Goal: Ask a question

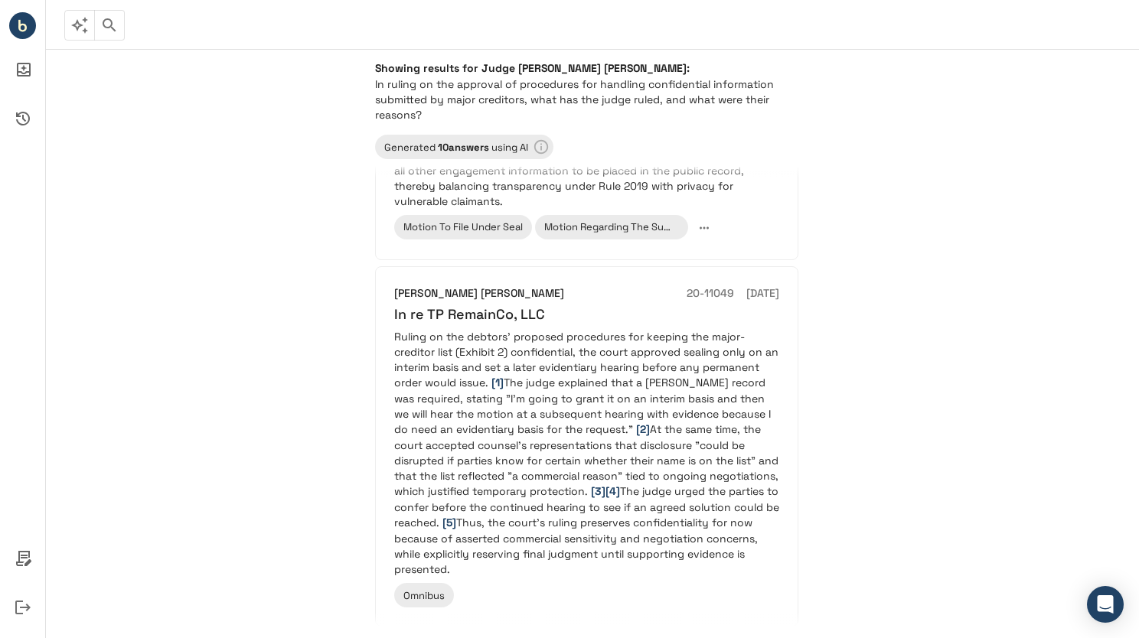
scroll to position [2112, 0]
click at [325, 298] on div "Showing results for Judge [PERSON_NAME] [PERSON_NAME]: In ruling on the approva…" at bounding box center [592, 343] width 1093 height 589
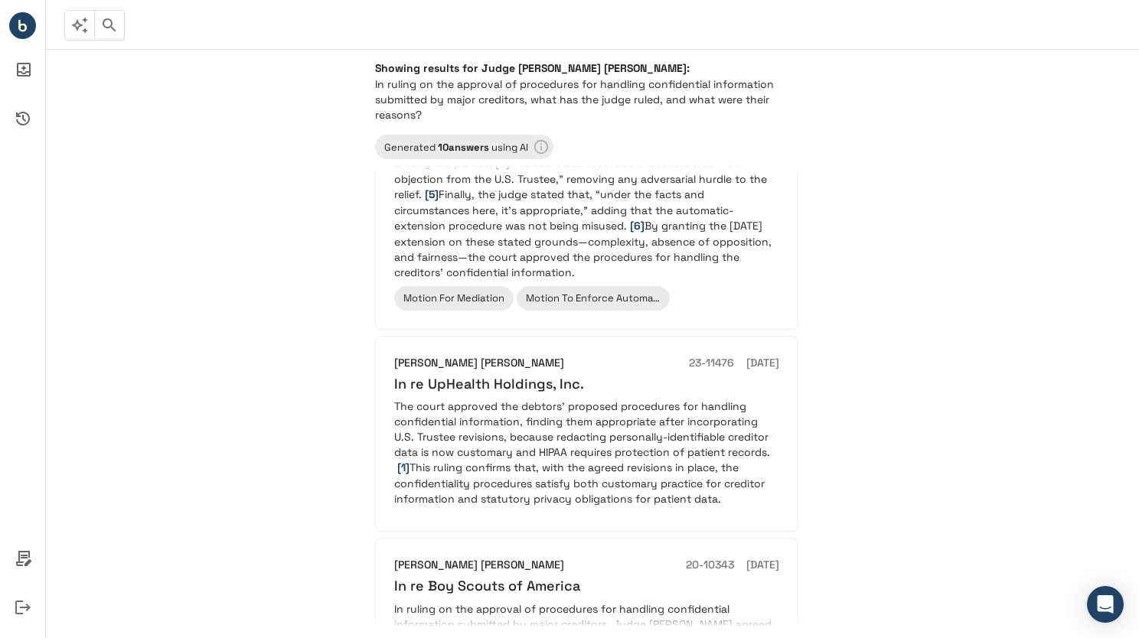
scroll to position [0, 0]
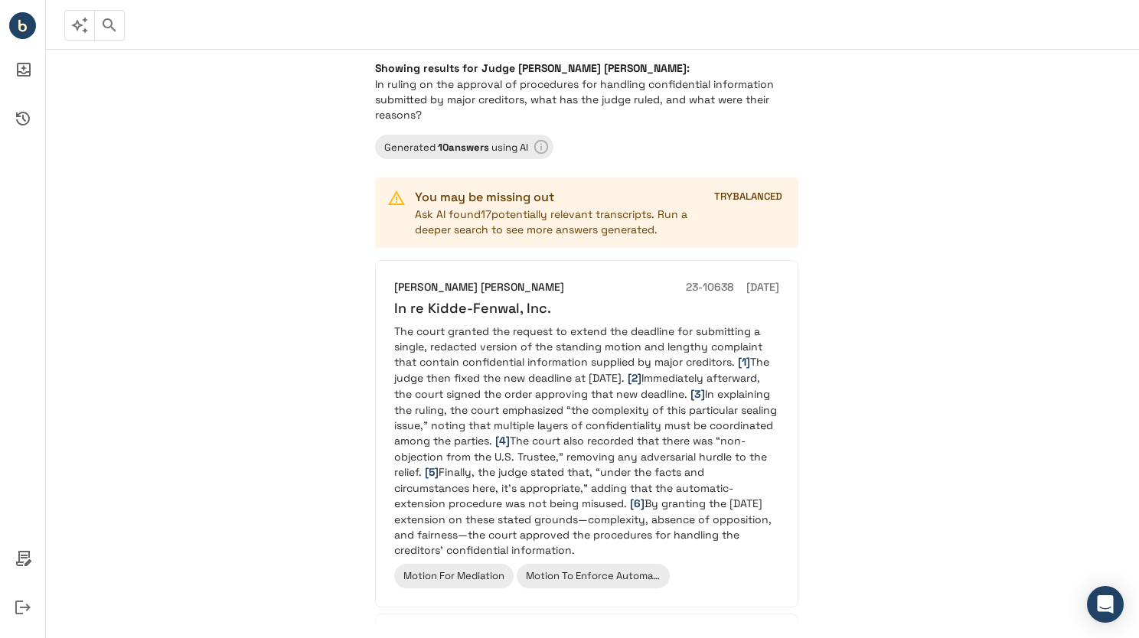
click at [104, 25] on icon "button" at bounding box center [109, 24] width 13 height 13
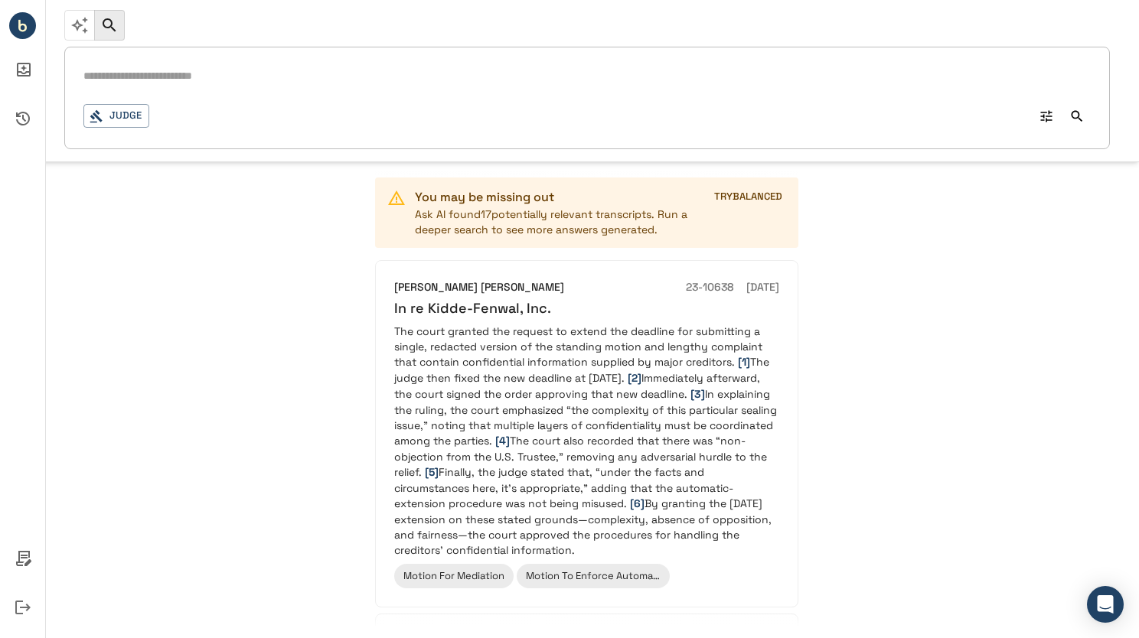
drag, startPoint x: 104, startPoint y: 25, endPoint x: 135, endPoint y: 256, distance: 232.4
click at [135, 256] on div "Judge 0 * Judge QUICK Ask Showing results for Judge Laurie Selber Silverstein: …" at bounding box center [569, 368] width 1139 height 638
click at [135, 256] on div "Showing results for Judge Laurie Selber Silverstein: In ruling on the approval …" at bounding box center [592, 343] width 1093 height 589
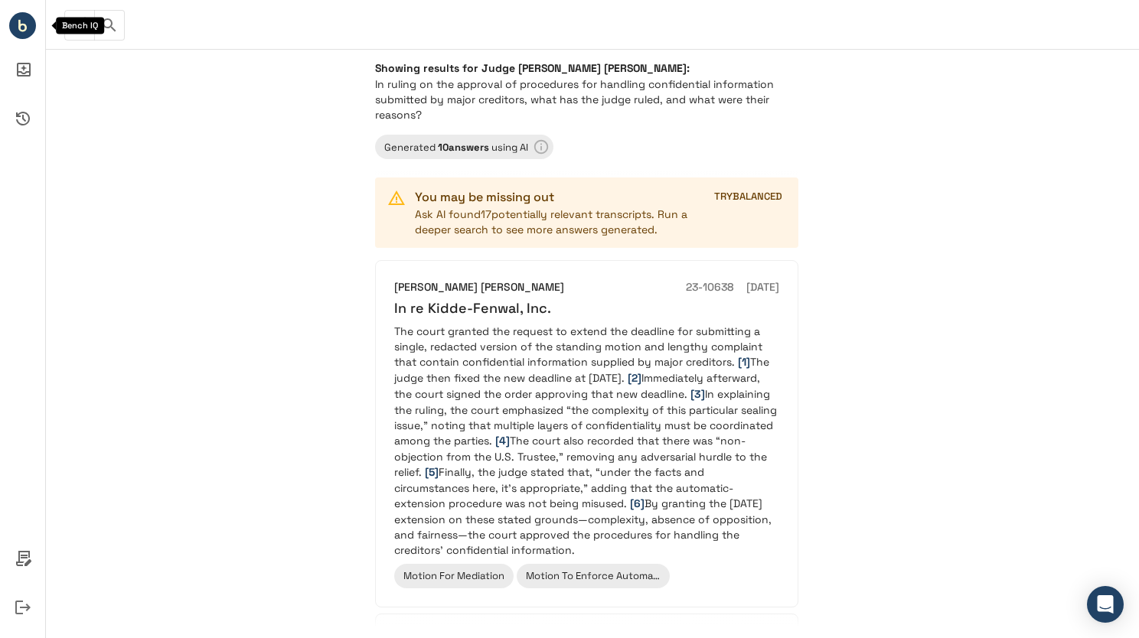
click at [17, 26] on circle "Bench IQ" at bounding box center [22, 25] width 27 height 27
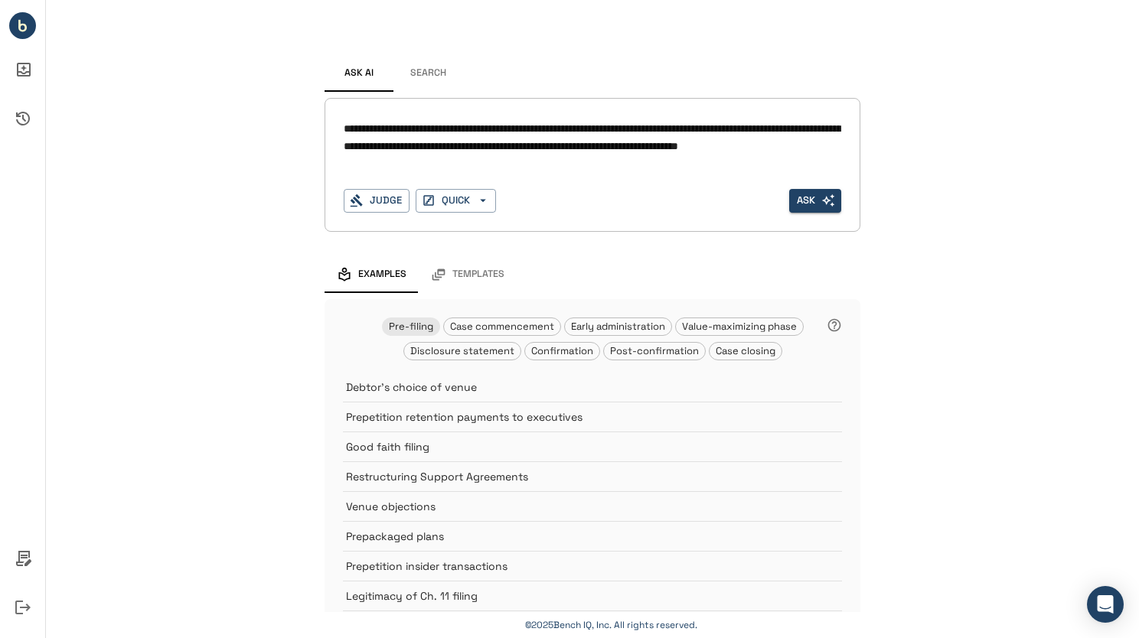
click at [344, 124] on textarea "**********" at bounding box center [592, 146] width 497 height 53
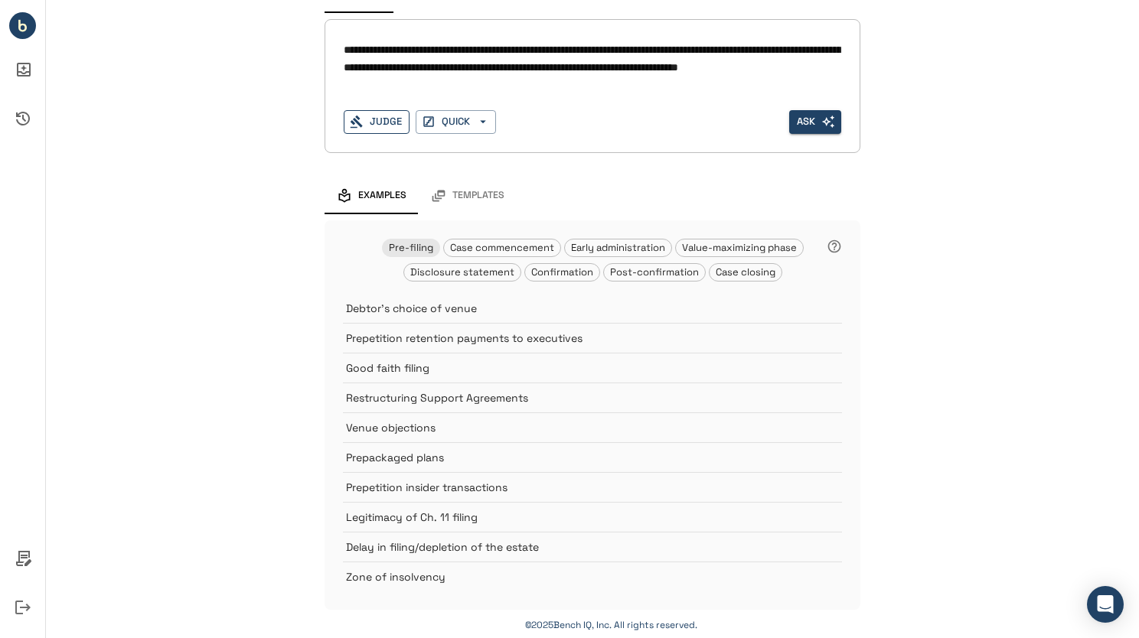
type textarea "**********"
click at [373, 120] on button "Judge" at bounding box center [377, 122] width 66 height 24
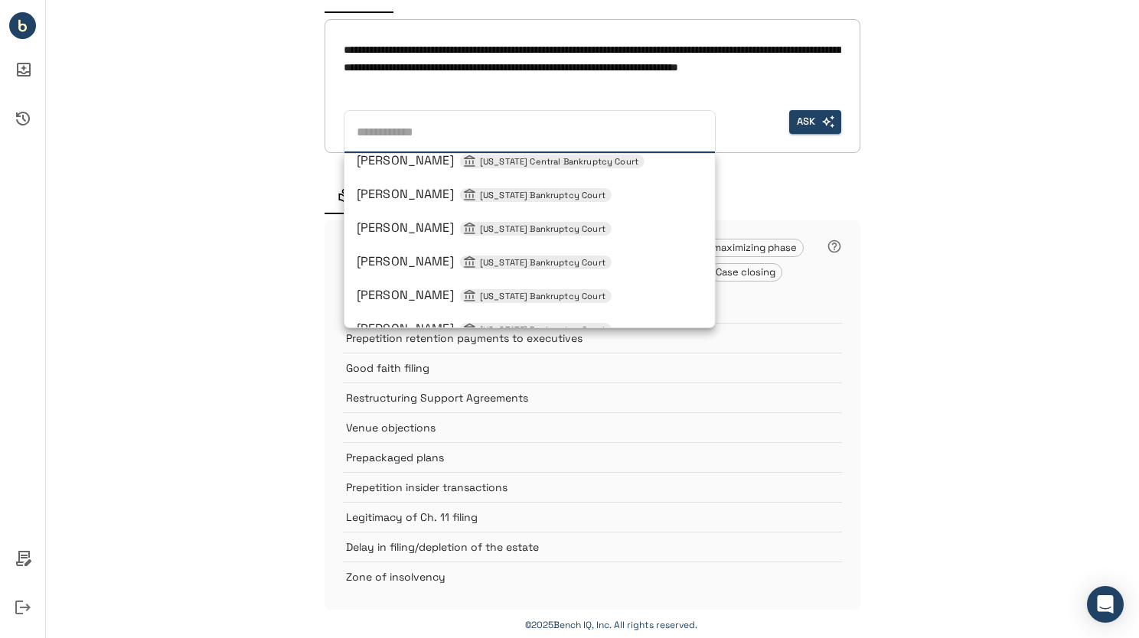
scroll to position [0, 0]
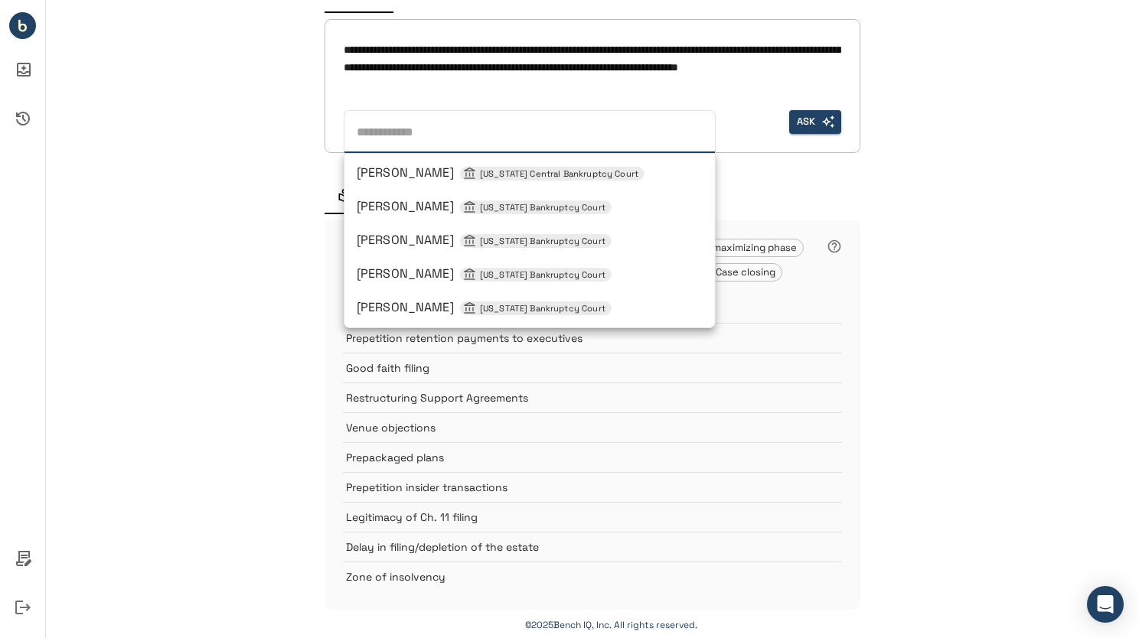
click at [398, 210] on span "[PERSON_NAME] [US_STATE] Bankruptcy Court" at bounding box center [484, 206] width 255 height 16
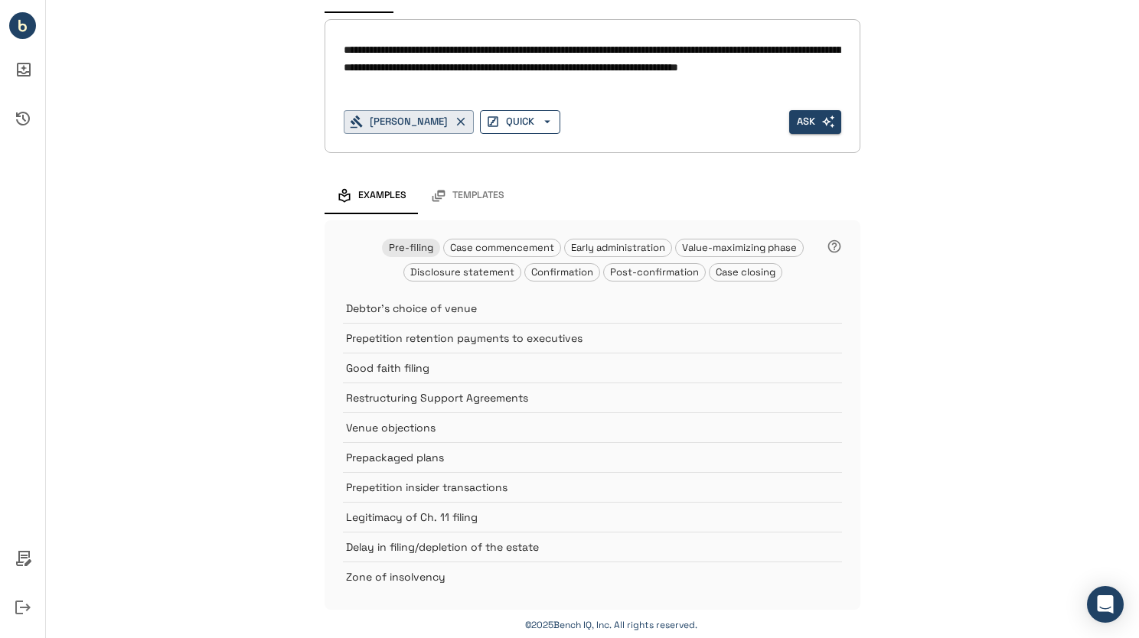
click at [540, 121] on icon "button" at bounding box center [547, 122] width 14 height 14
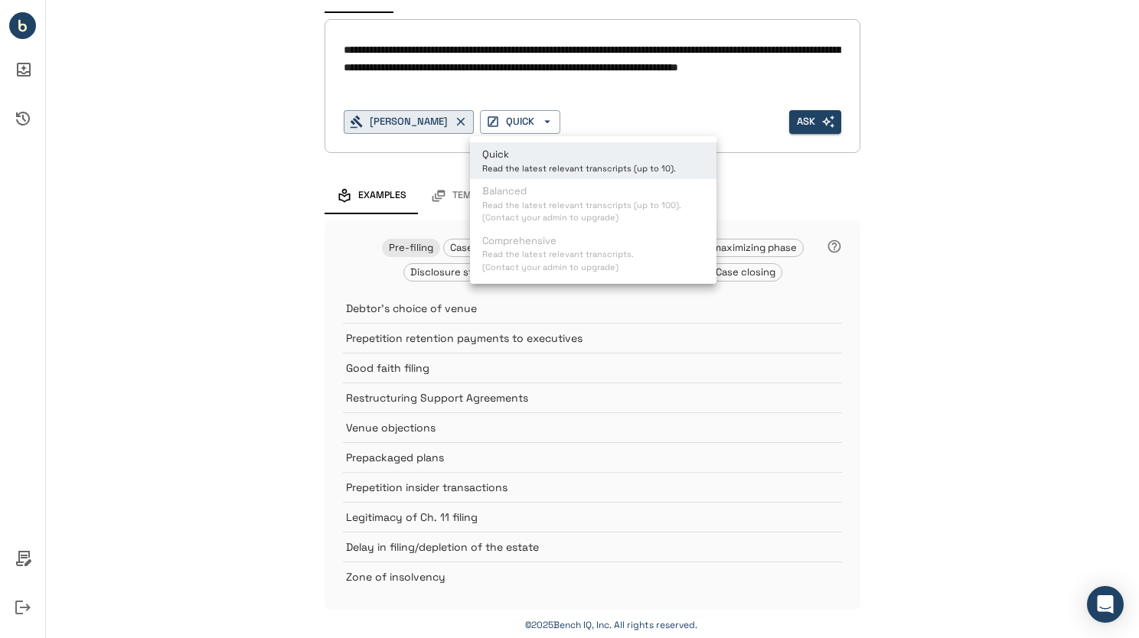
click at [549, 208] on ul "Quick Read the latest relevant transcripts (up to 10). Balanced Read the latest…" at bounding box center [593, 210] width 246 height 148
click at [615, 106] on div at bounding box center [569, 319] width 1139 height 638
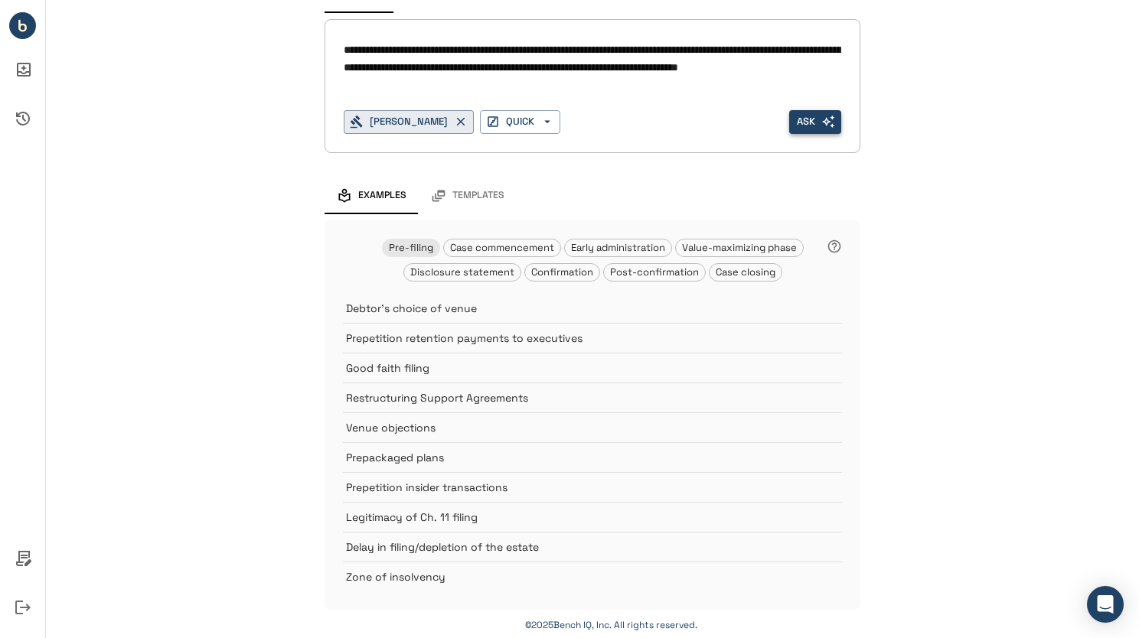
click at [806, 119] on button "Ask" at bounding box center [815, 122] width 52 height 24
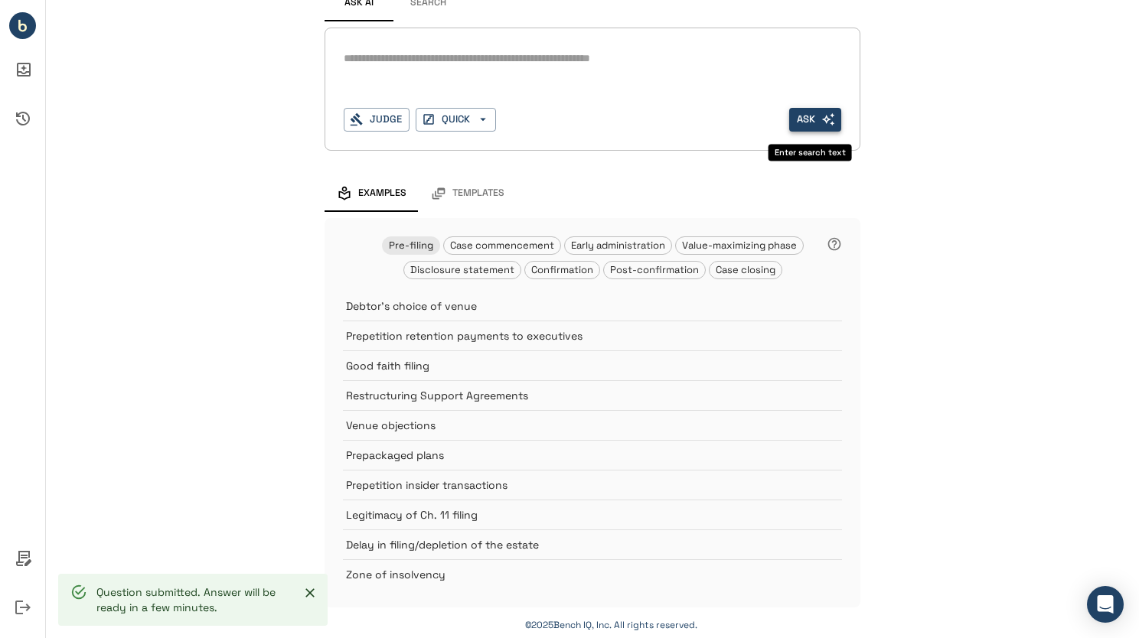
scroll to position [67, 0]
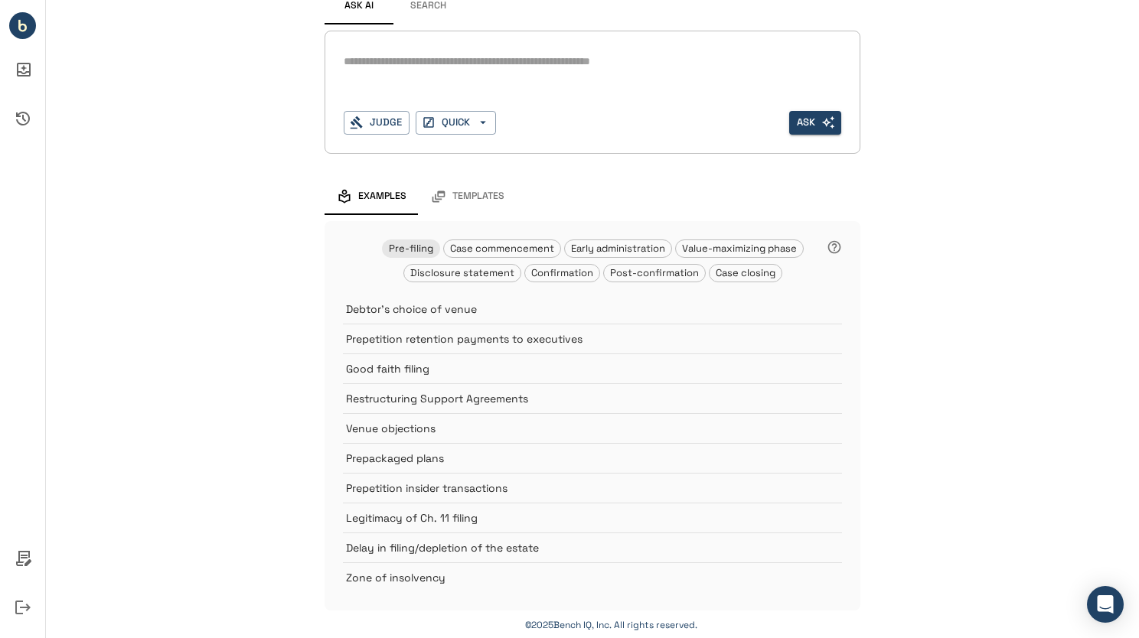
click at [412, 72] on div "*" at bounding box center [592, 62] width 497 height 24
paste textarea "**********"
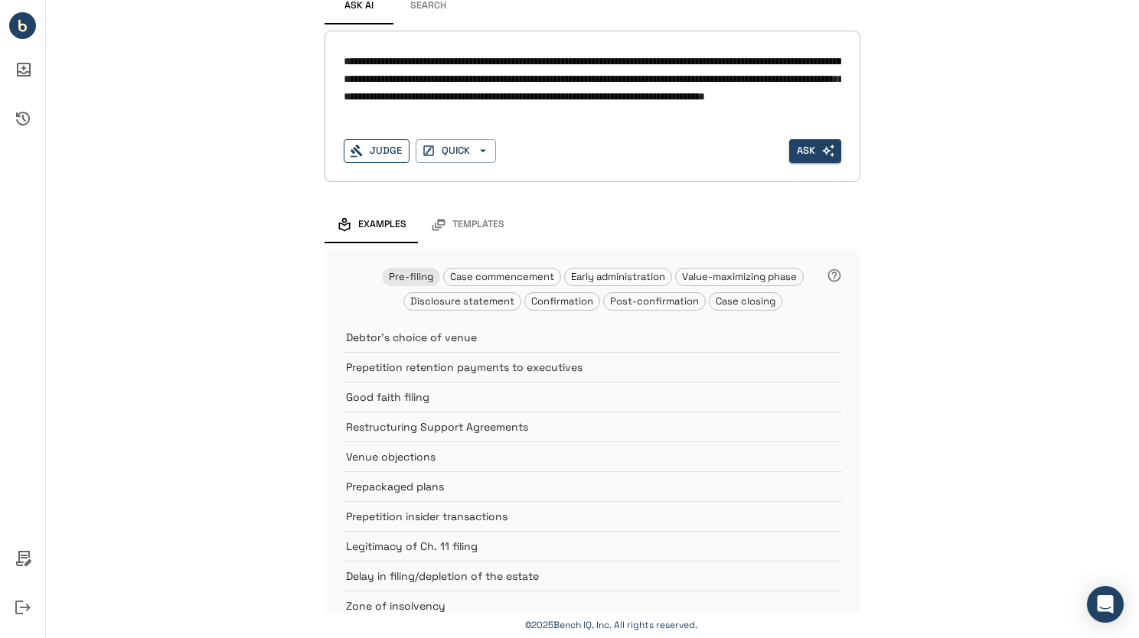
click at [376, 151] on button "Judge" at bounding box center [377, 151] width 66 height 24
click at [445, 96] on textarea "**********" at bounding box center [592, 88] width 497 height 70
drag, startPoint x: 484, startPoint y: 57, endPoint x: 472, endPoint y: 112, distance: 55.7
click at [472, 112] on textarea "**********" at bounding box center [592, 88] width 497 height 70
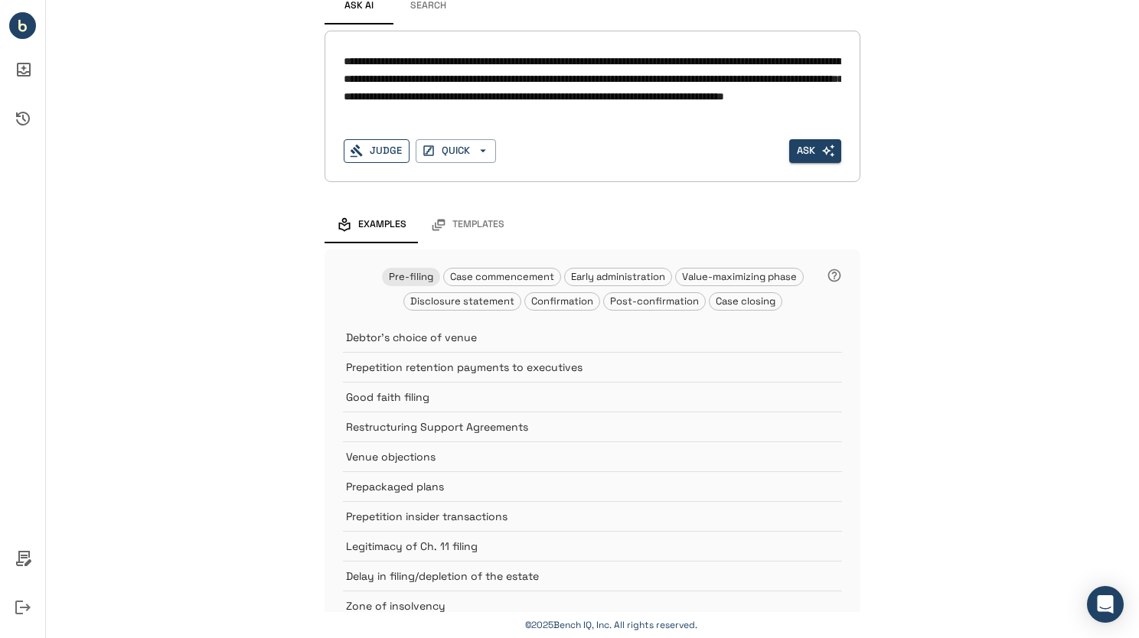
click at [373, 154] on button "Judge" at bounding box center [377, 151] width 66 height 24
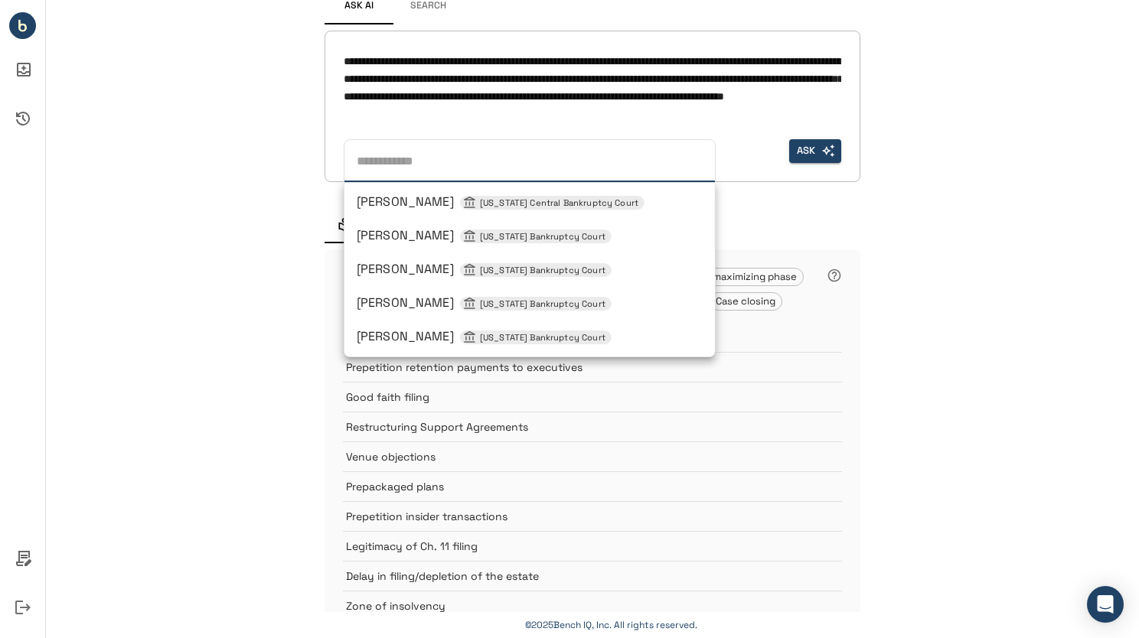
click at [384, 197] on span "Martin R Barash California Central Bankruptcy Court" at bounding box center [501, 202] width 288 height 16
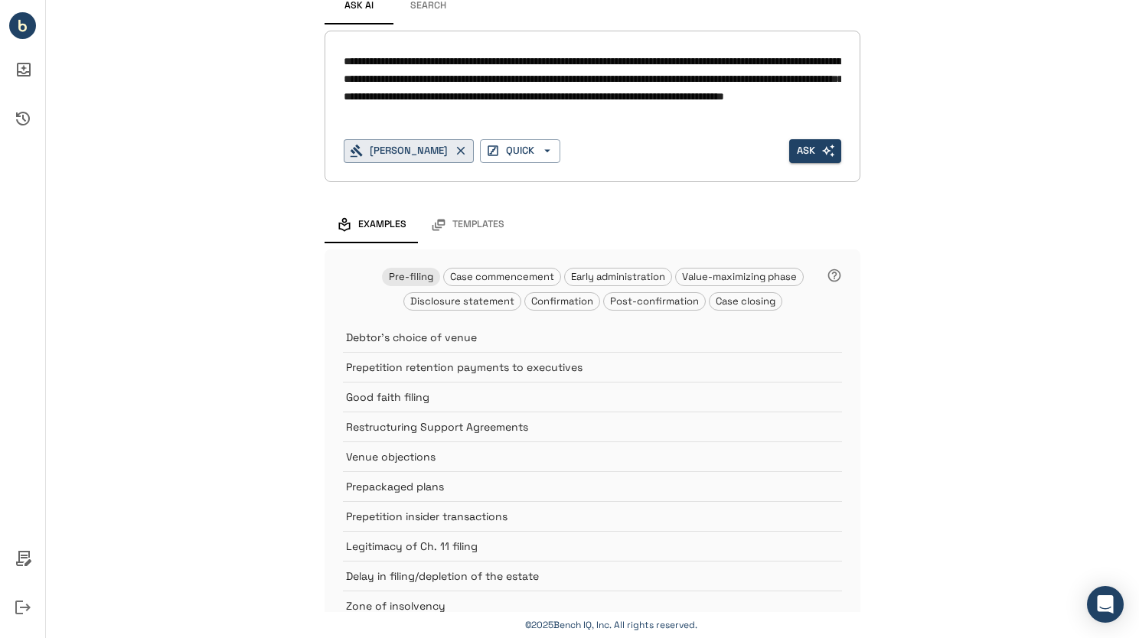
drag, startPoint x: 443, startPoint y: 112, endPoint x: 490, endPoint y: 112, distance: 46.7
click at [490, 112] on textarea "**********" at bounding box center [592, 88] width 497 height 70
click at [681, 111] on textarea "**********" at bounding box center [592, 88] width 497 height 70
type textarea "**********"
click at [802, 145] on button "Ask" at bounding box center [815, 151] width 52 height 24
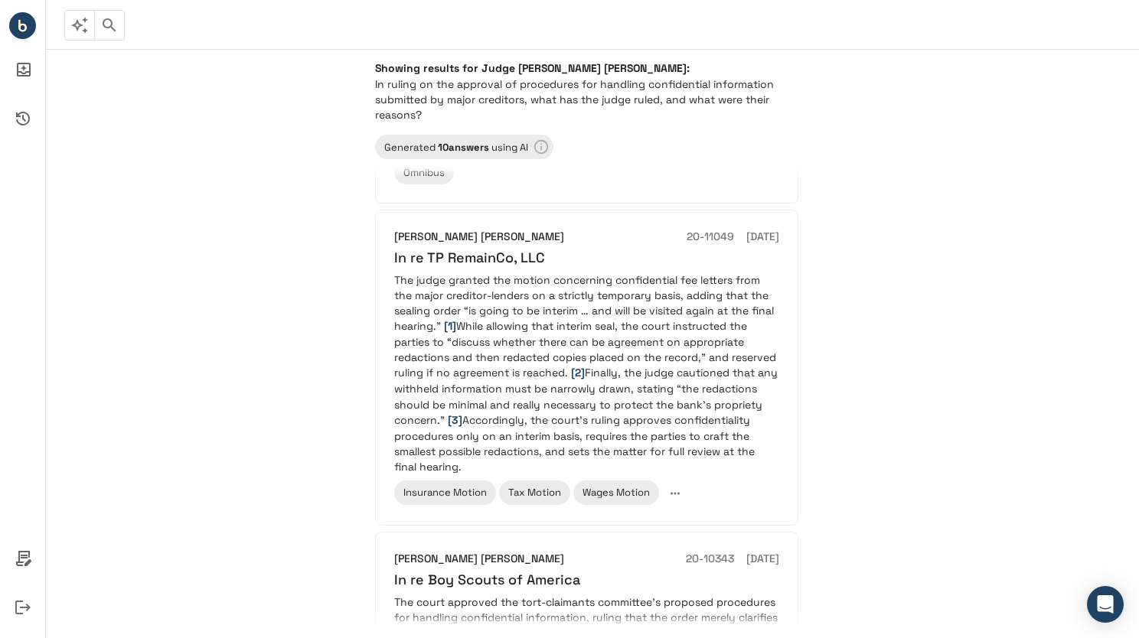
scroll to position [3242, 0]
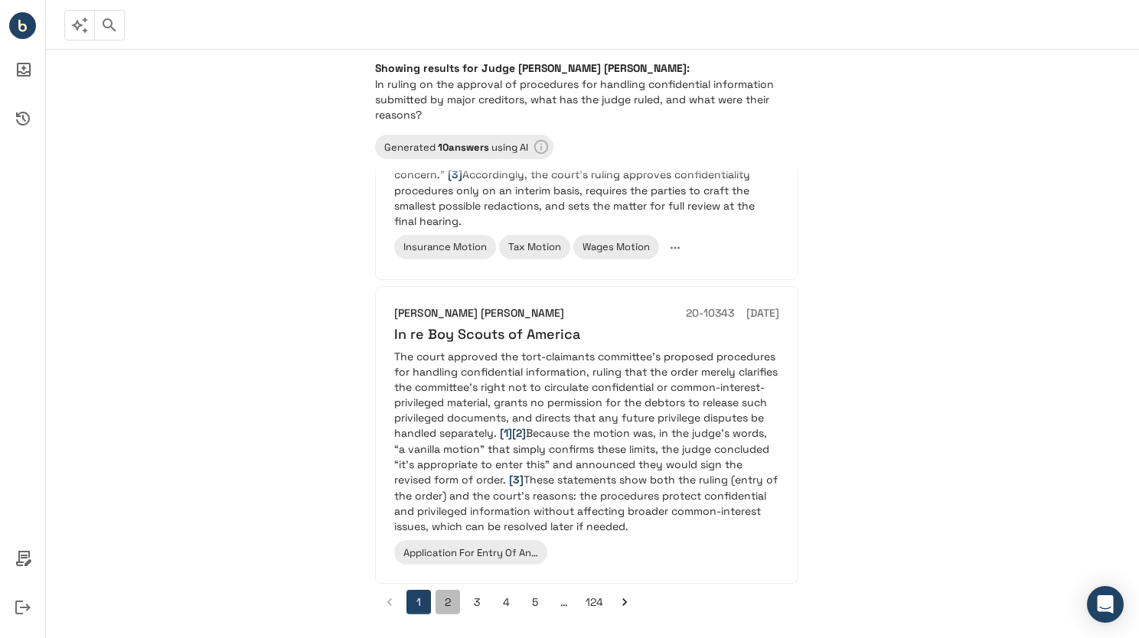
click at [447, 595] on button "2" at bounding box center [447, 602] width 24 height 24
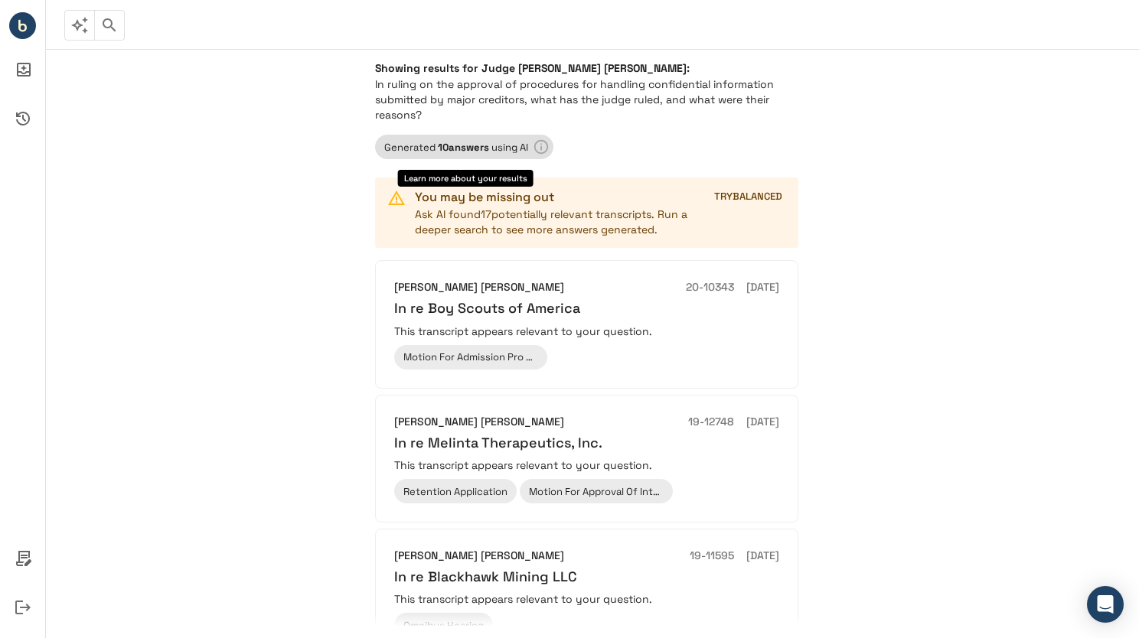
click at [435, 152] on span "Generated 10 answer s using AI" at bounding box center [456, 147] width 162 height 13
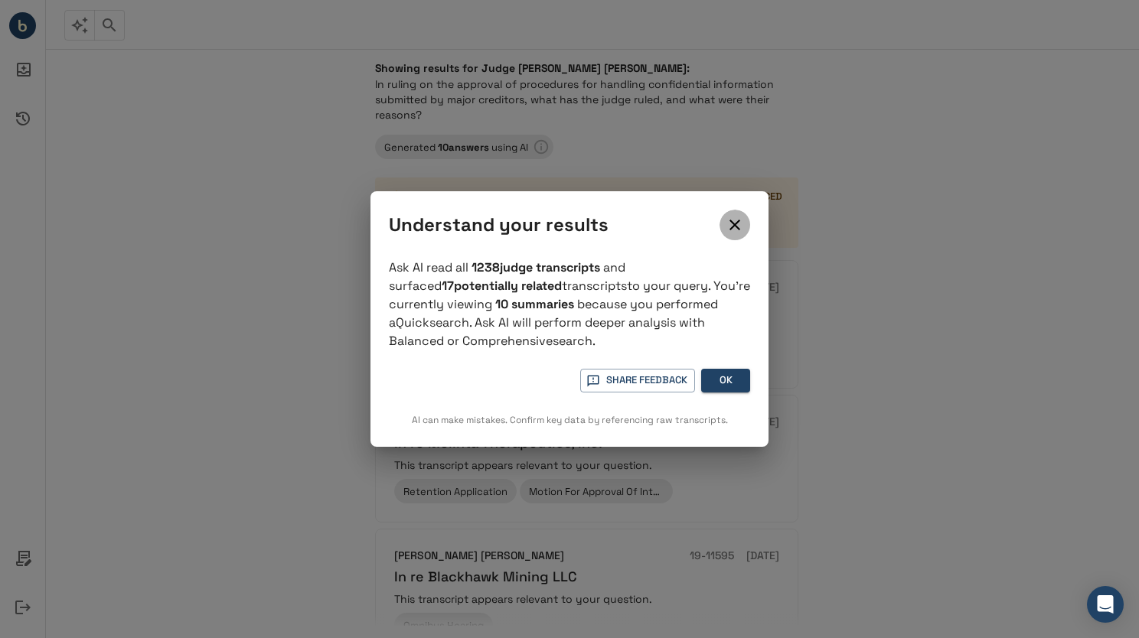
click at [740, 223] on icon "close" at bounding box center [734, 225] width 18 height 18
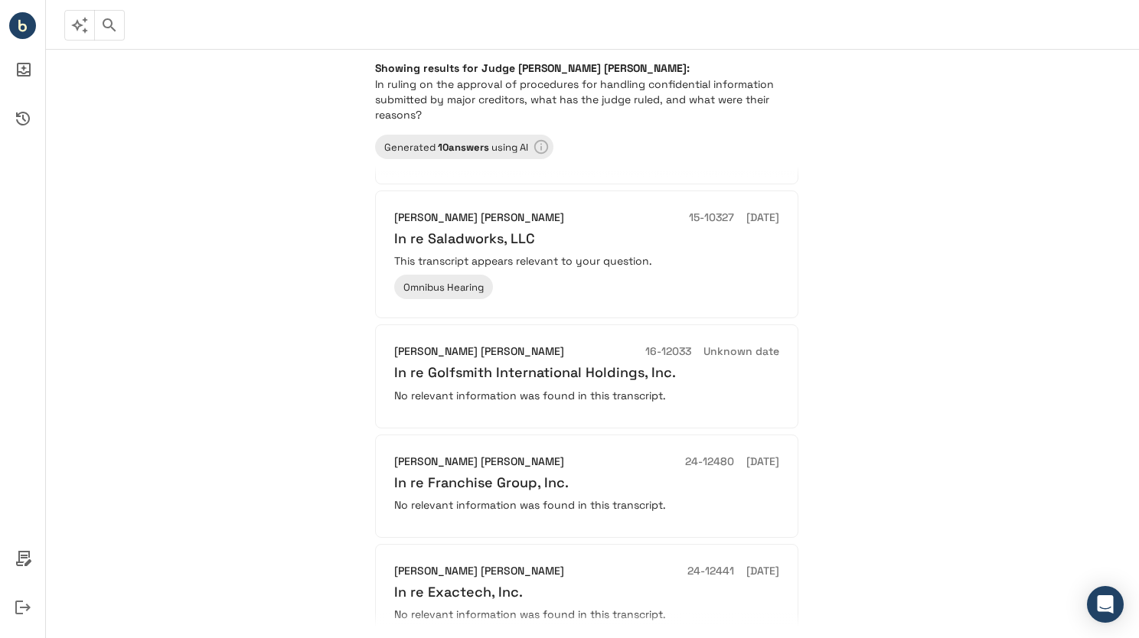
scroll to position [957, 0]
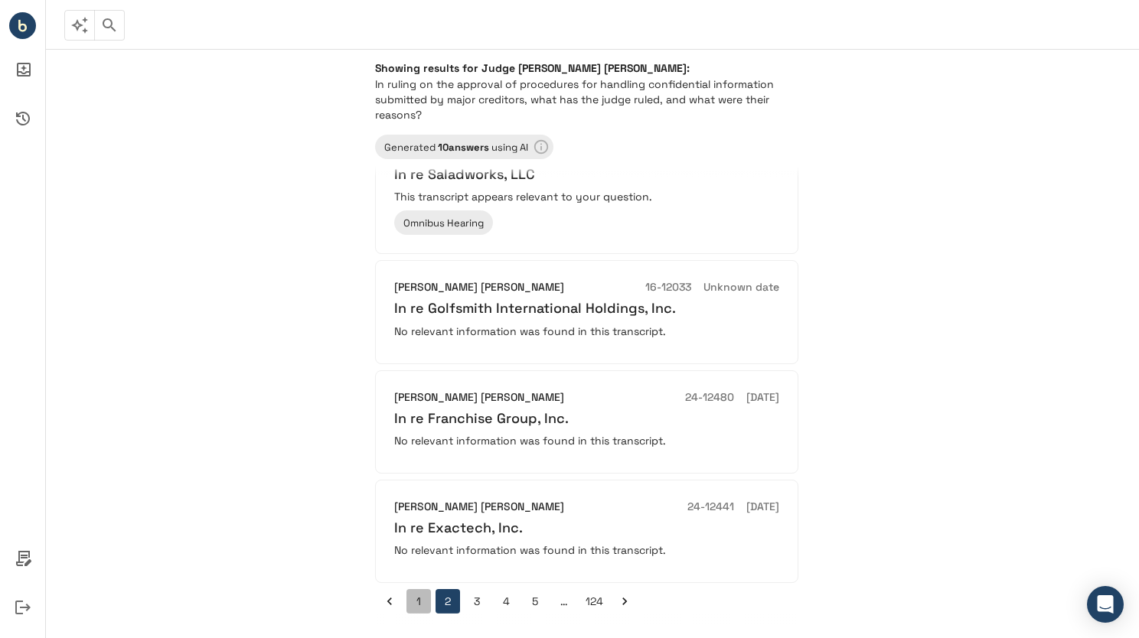
click at [413, 598] on button "1" at bounding box center [418, 601] width 24 height 24
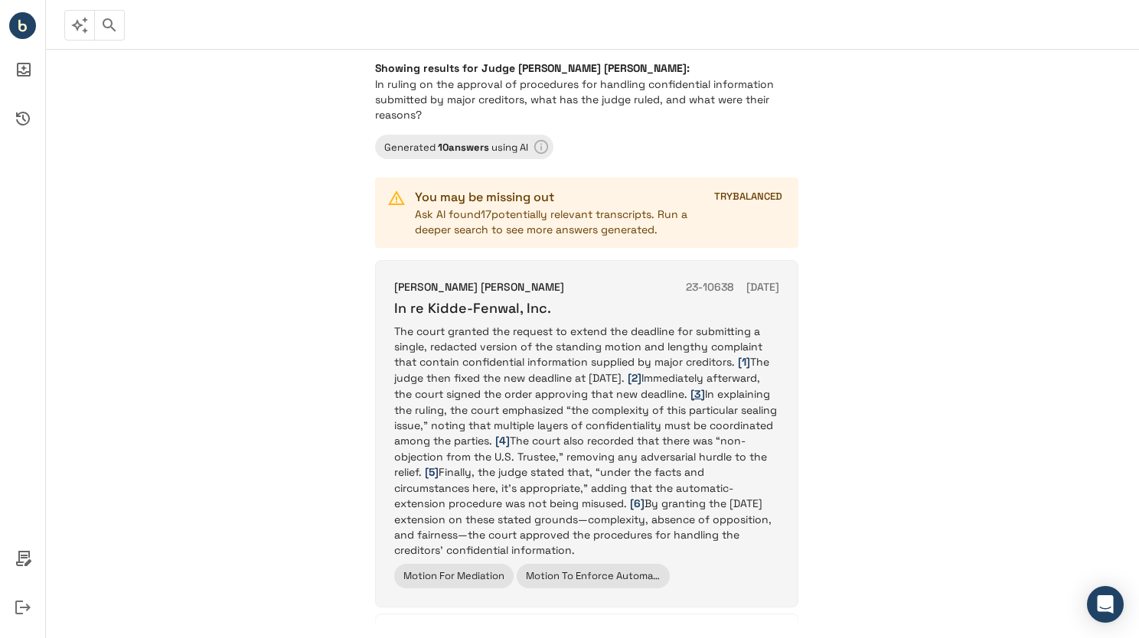
click at [705, 392] on span "[3]" at bounding box center [697, 394] width 15 height 14
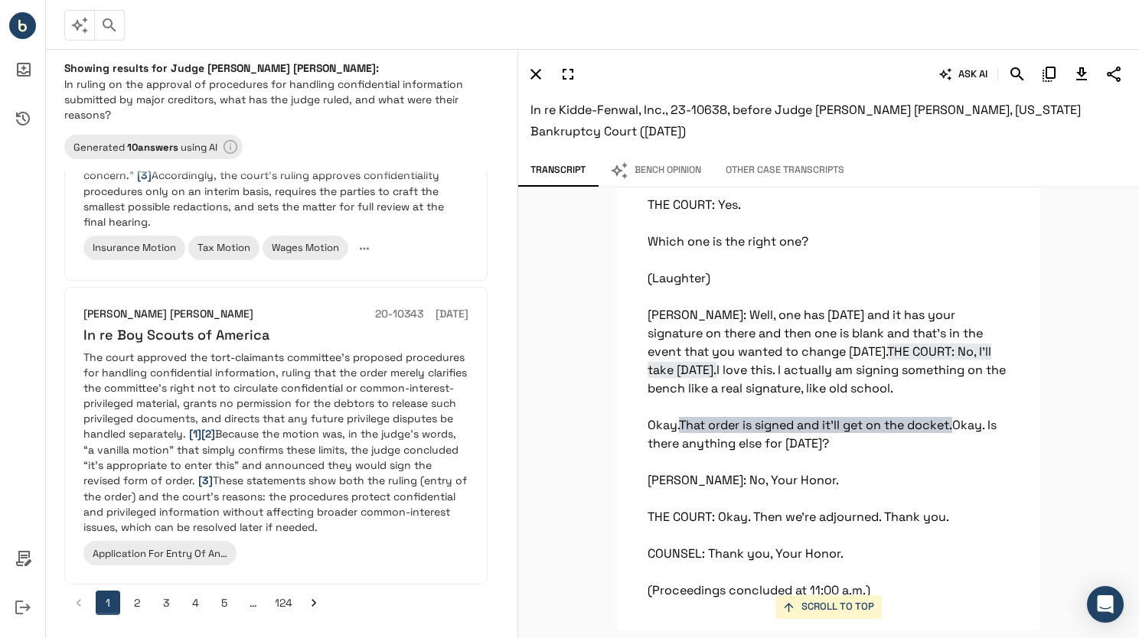
scroll to position [3242, 0]
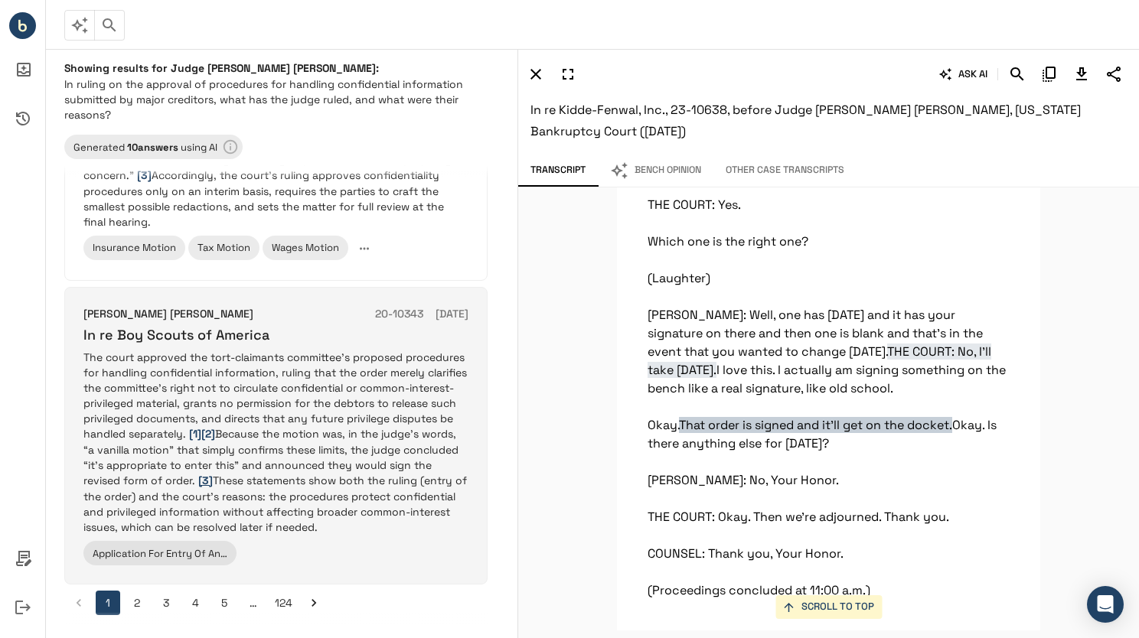
click at [205, 476] on span "[3]" at bounding box center [205, 481] width 15 height 14
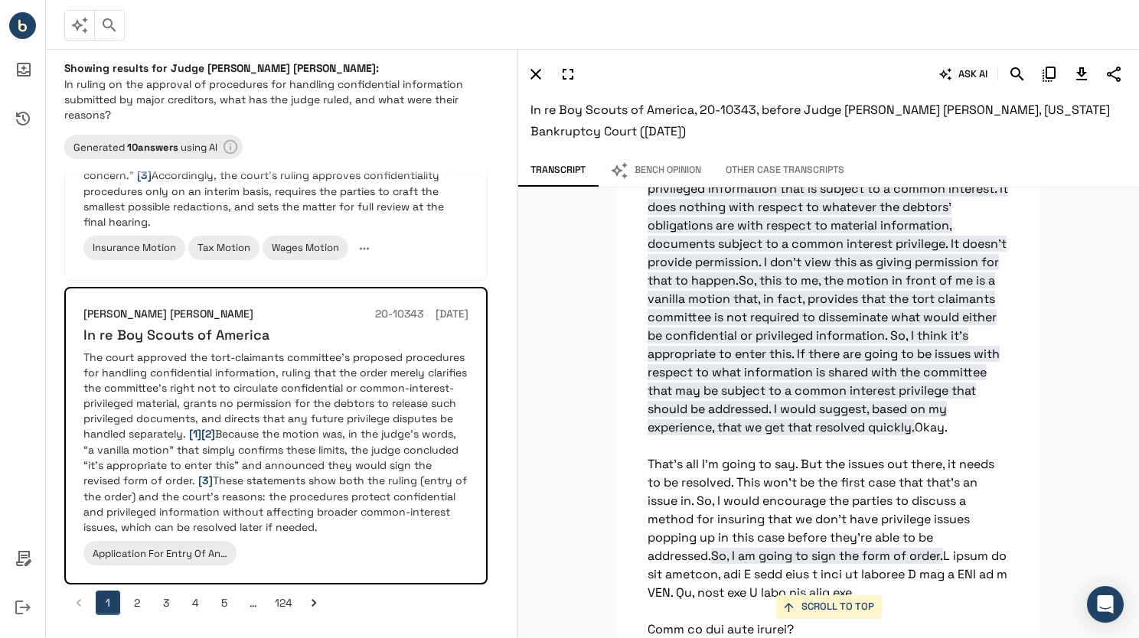
scroll to position [17586, 0]
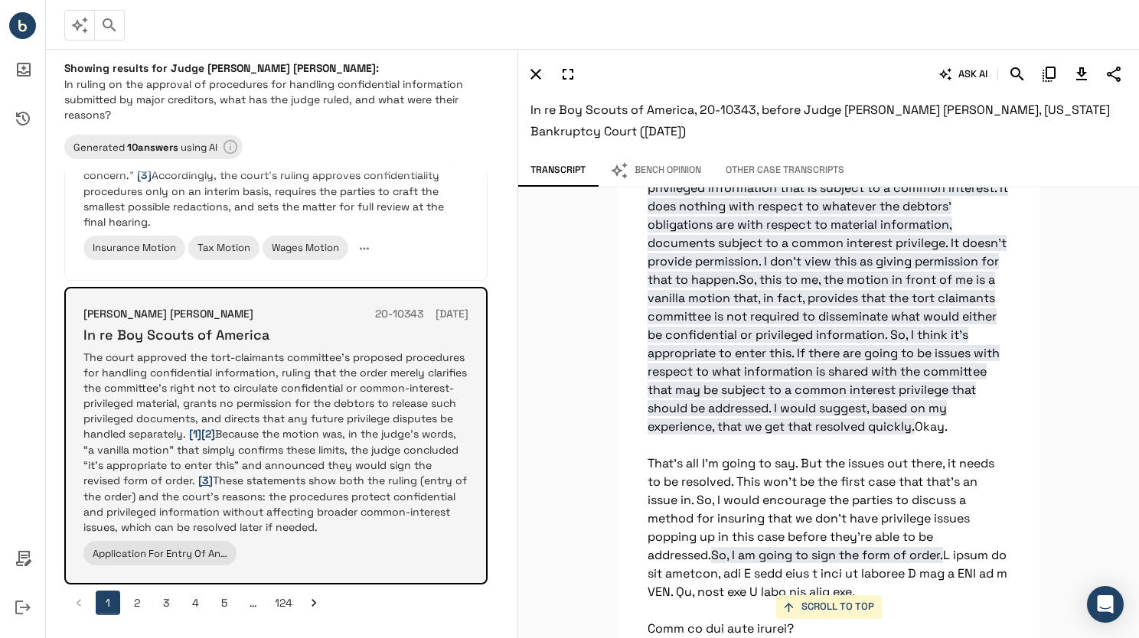
click at [202, 474] on span "[3]" at bounding box center [205, 481] width 15 height 14
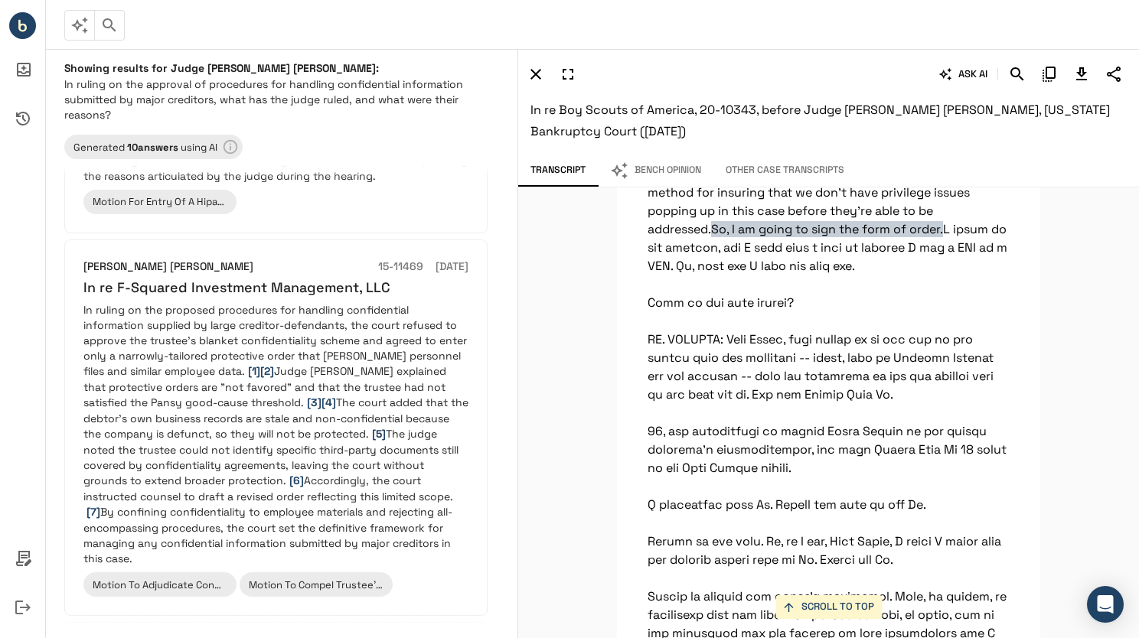
scroll to position [0, 0]
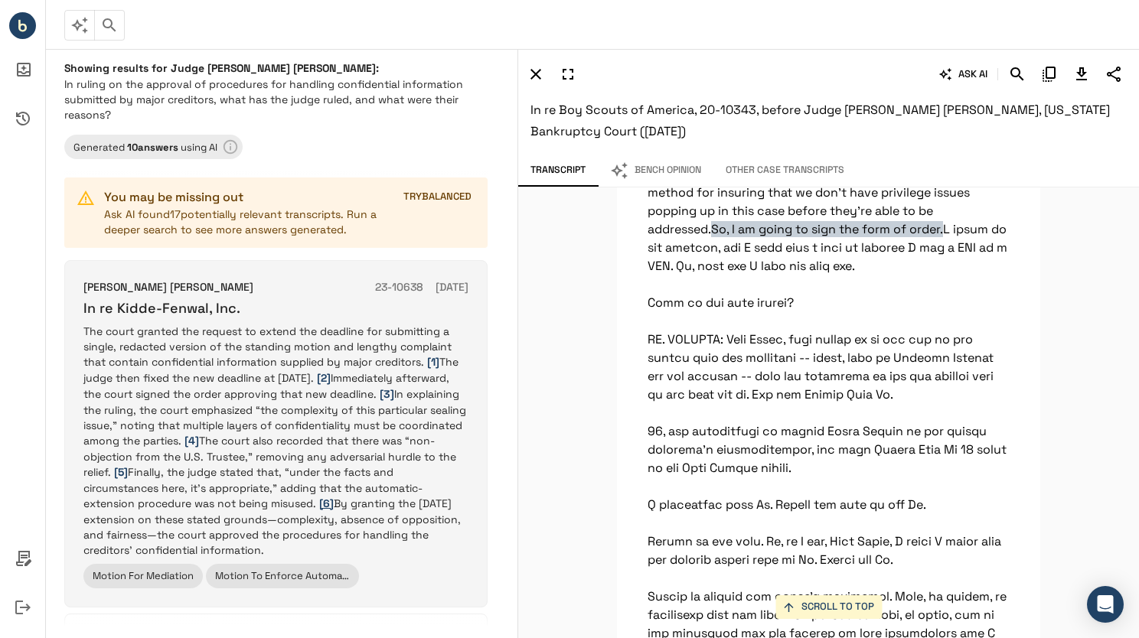
click at [325, 506] on span "[6]" at bounding box center [326, 504] width 15 height 14
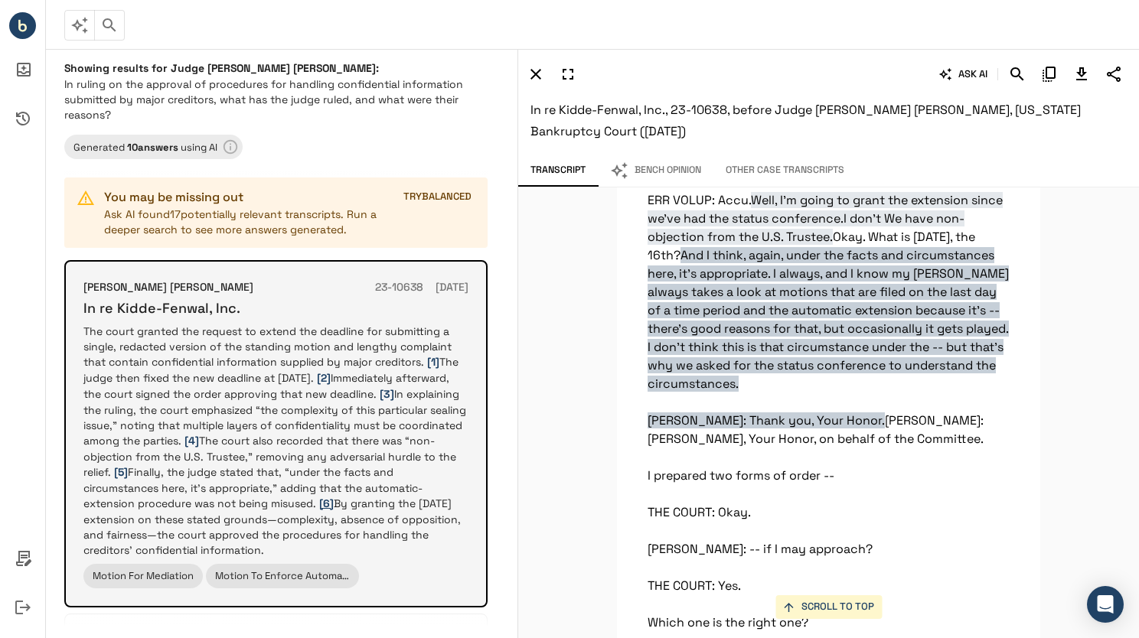
scroll to position [21154, 0]
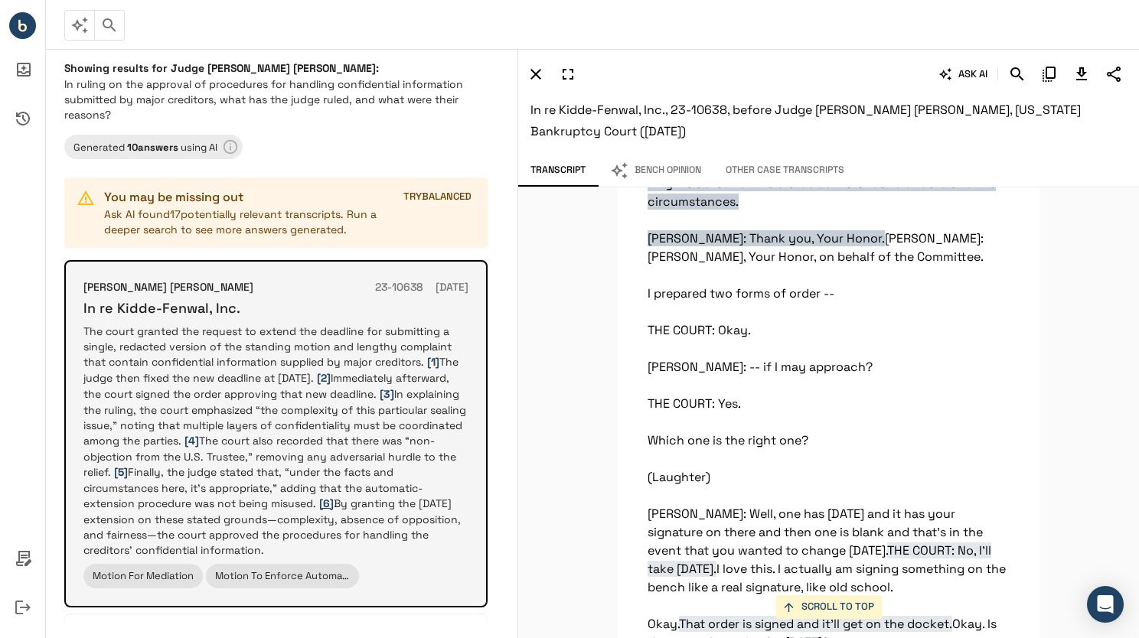
click at [323, 507] on span "[6]" at bounding box center [326, 504] width 15 height 14
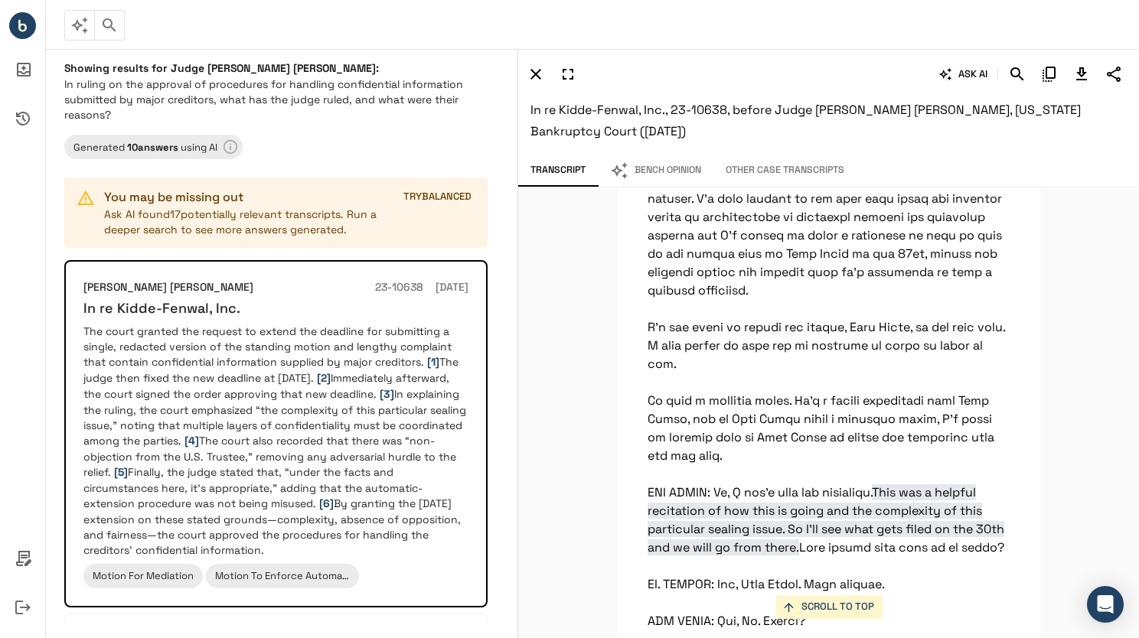
scroll to position [16638, 0]
click at [22, 24] on icon "Bench IQ" at bounding box center [22, 28] width 8 height 8
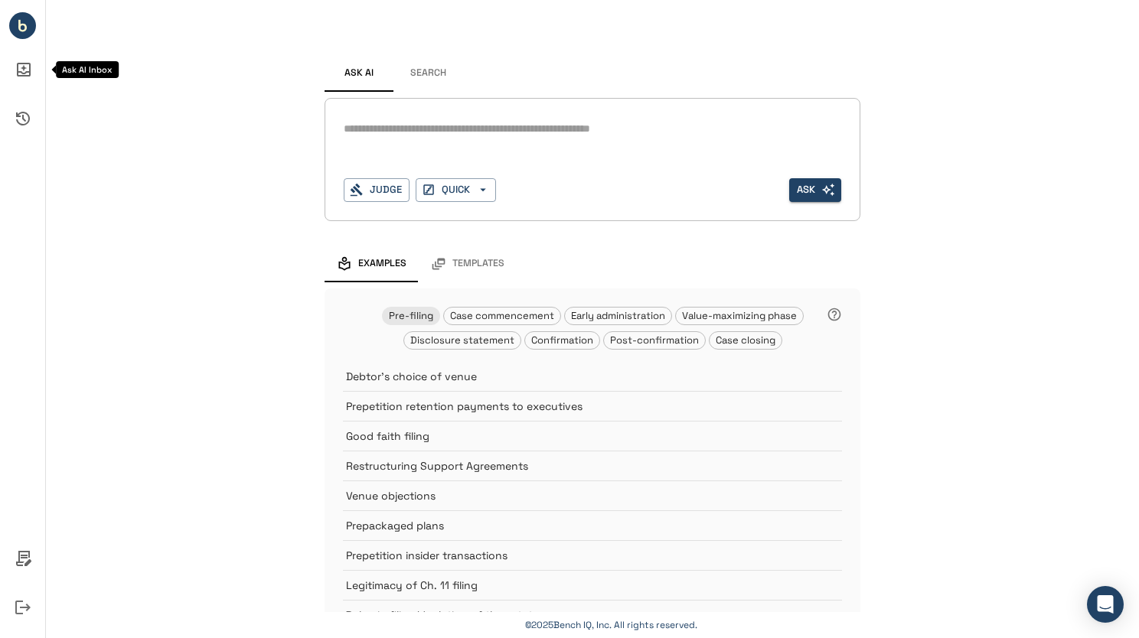
click at [28, 81] on icon "Ask AI Inbox" at bounding box center [23, 69] width 37 height 37
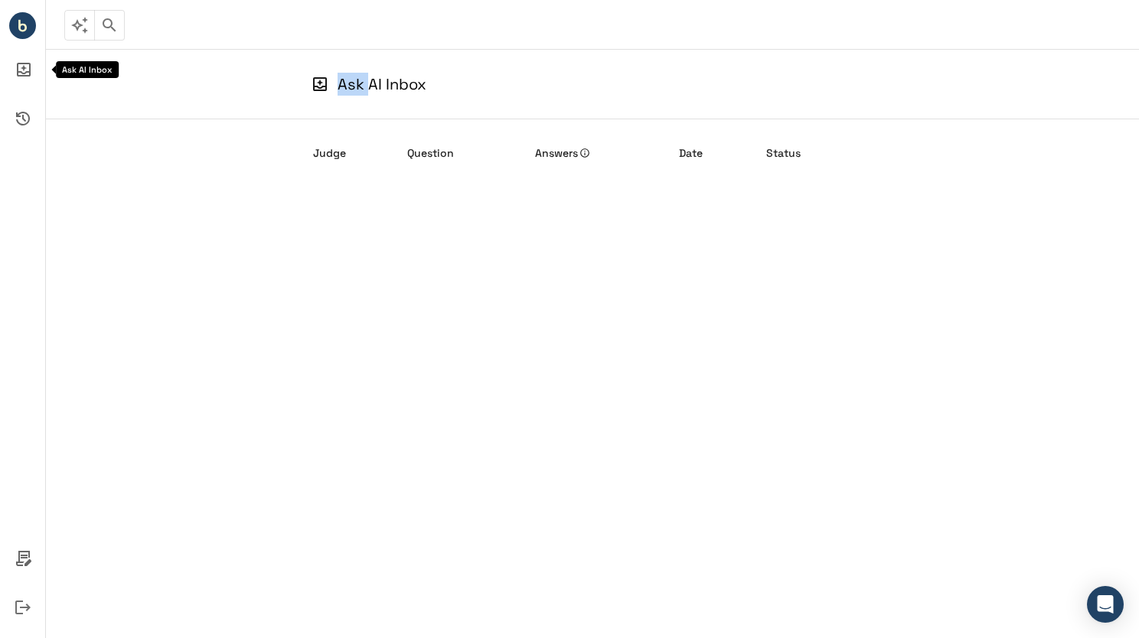
click at [28, 81] on icon "Ask AI Inbox" at bounding box center [23, 69] width 37 height 37
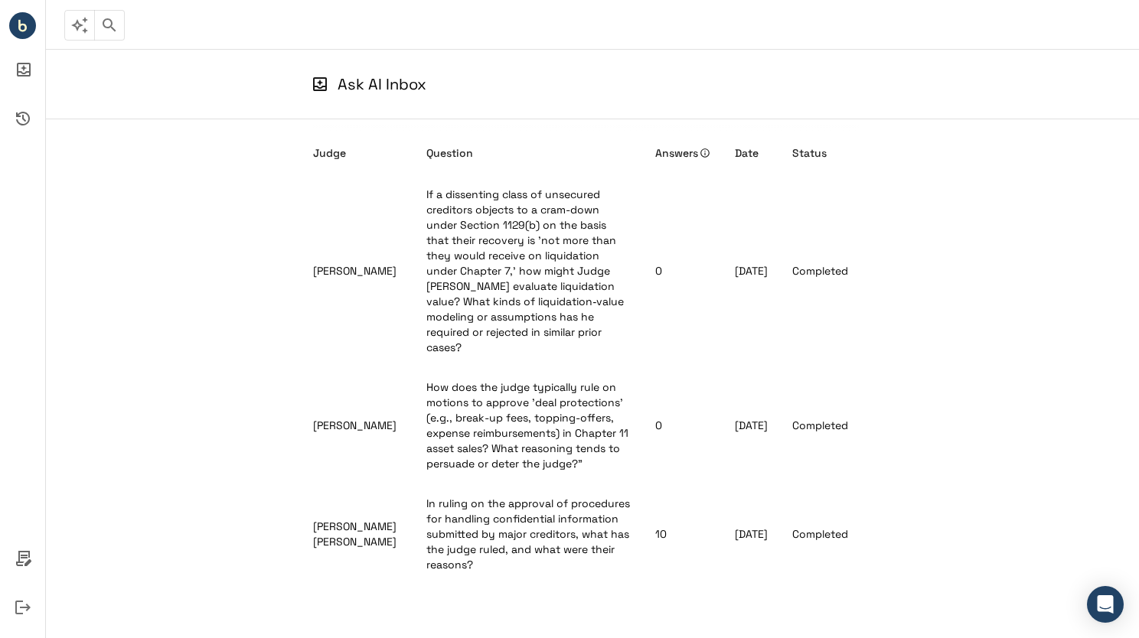
drag, startPoint x: 28, startPoint y: 81, endPoint x: 145, endPoint y: 185, distance: 156.7
click at [145, 185] on div "Judge Question Answers Date Status [PERSON_NAME] If a dissenting class of unsec…" at bounding box center [592, 354] width 1093 height 470
click at [20, 25] on icon "Bench IQ" at bounding box center [19, 24] width 2 height 8
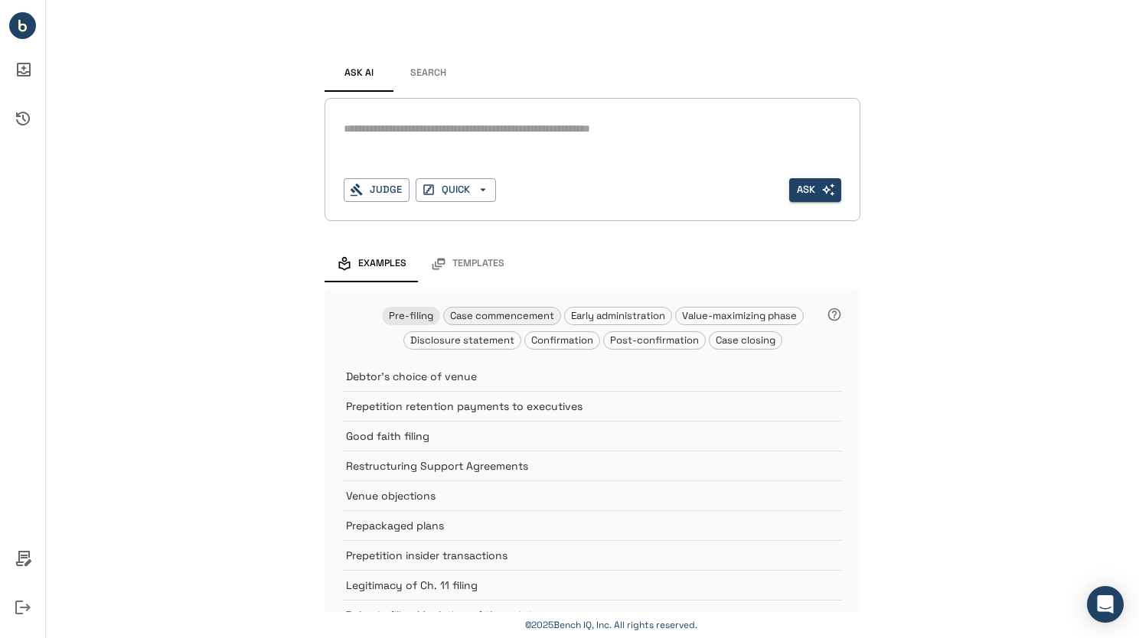
click at [499, 315] on span "Case commencement" at bounding box center [502, 315] width 116 height 13
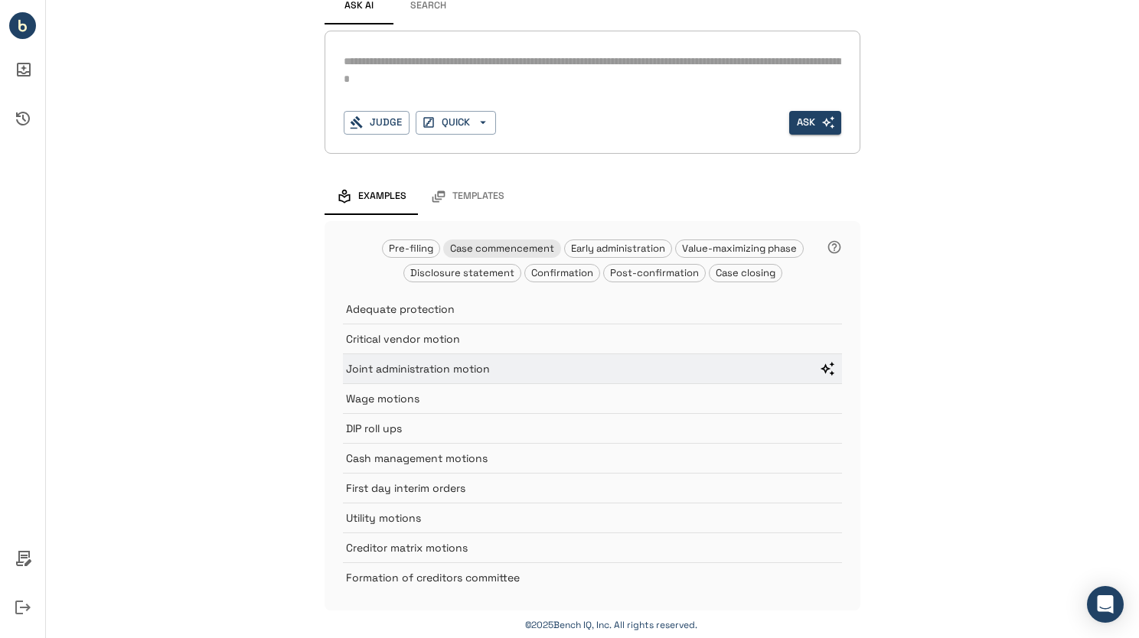
scroll to position [67, 0]
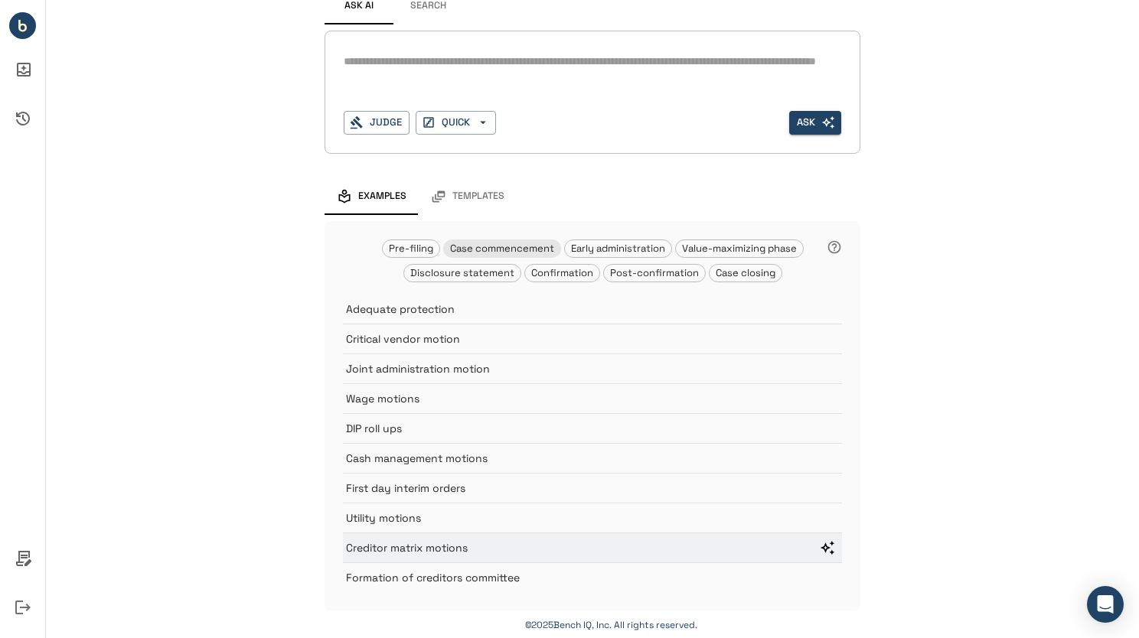
click at [499, 543] on p "Creditor matrix motions" at bounding box center [575, 547] width 458 height 15
type textarea "**********"
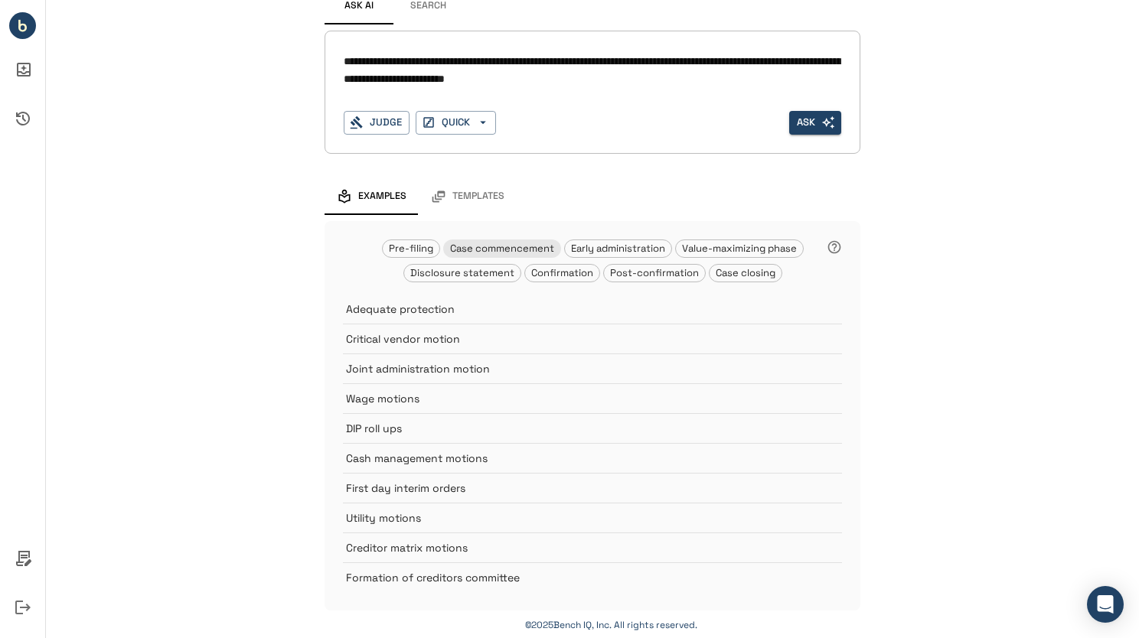
drag, startPoint x: 707, startPoint y: 77, endPoint x: 318, endPoint y: 44, distance: 390.1
click at [324, 44] on div "**********" at bounding box center [592, 92] width 536 height 123
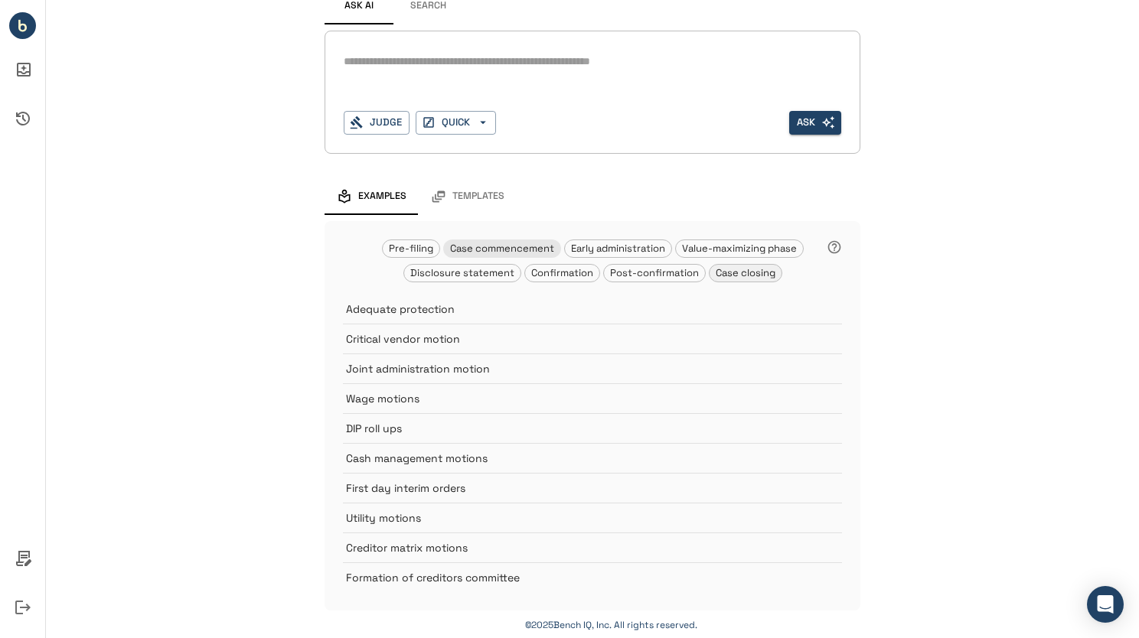
click at [741, 272] on span "Case closing" at bounding box center [745, 272] width 72 height 13
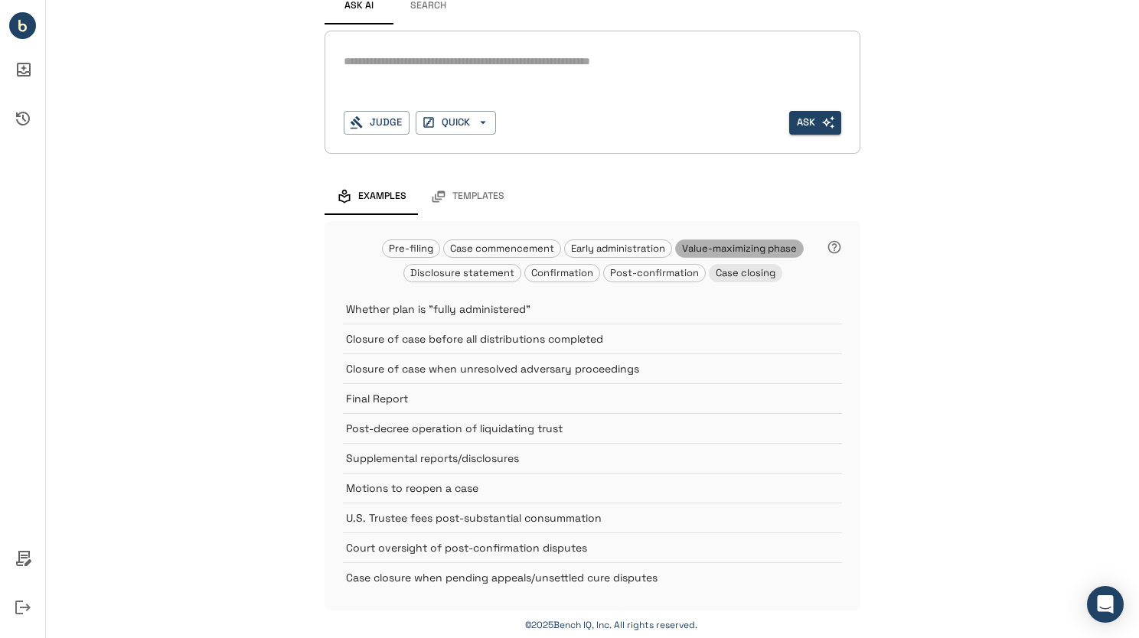
click at [744, 246] on span "Value-maximizing phase" at bounding box center [739, 248] width 127 height 13
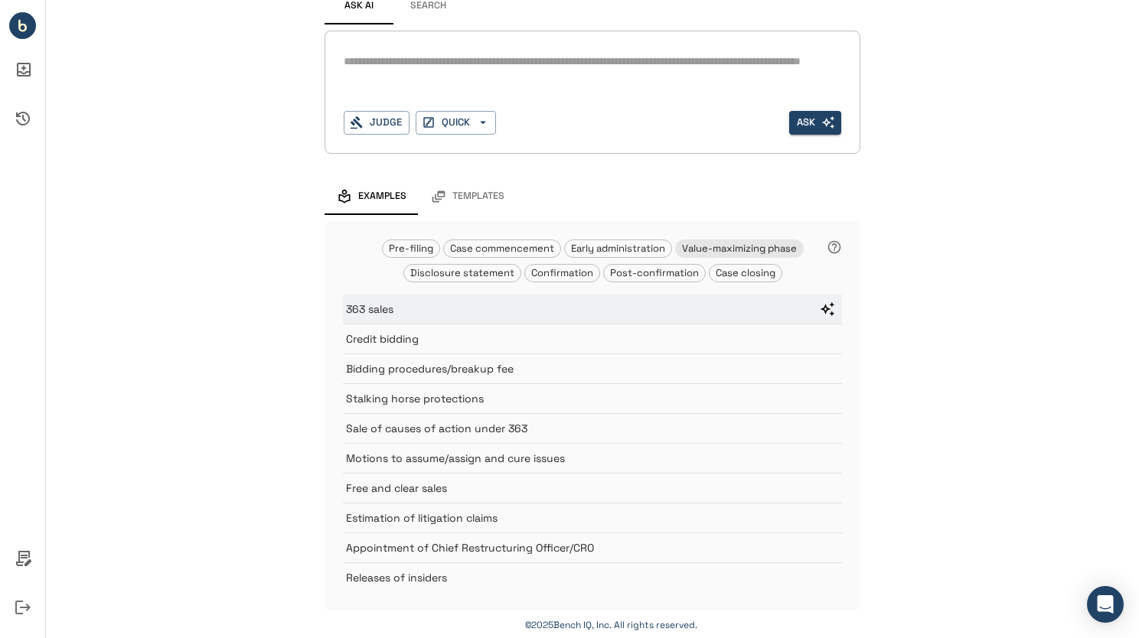
click at [542, 305] on p "363 sales" at bounding box center [575, 309] width 458 height 15
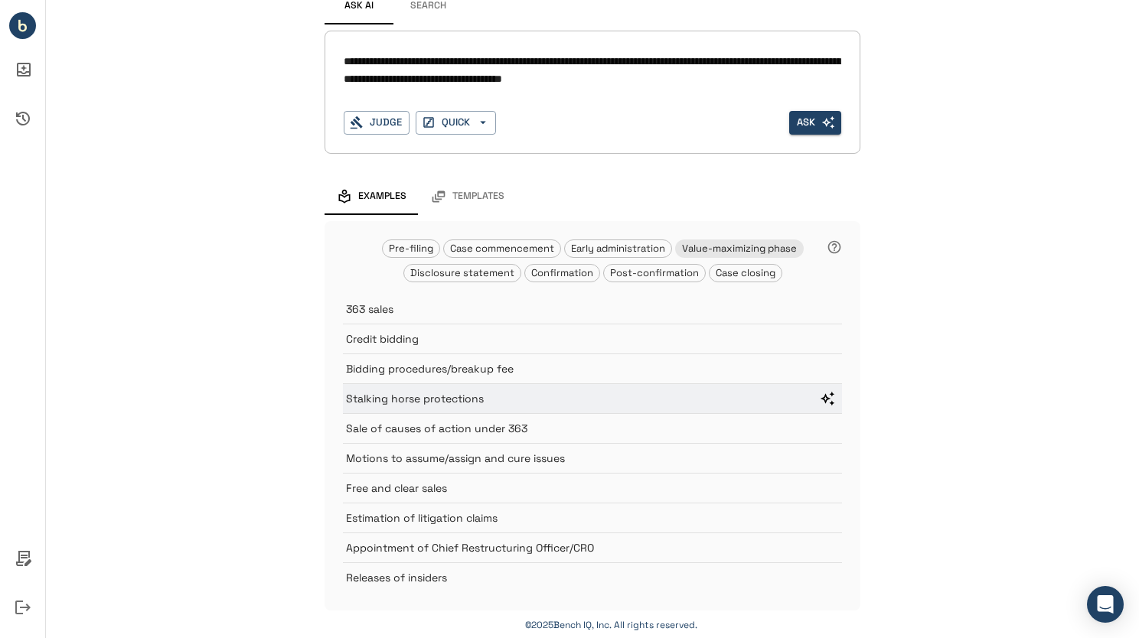
click at [425, 403] on p "Stalking horse protections" at bounding box center [575, 398] width 458 height 15
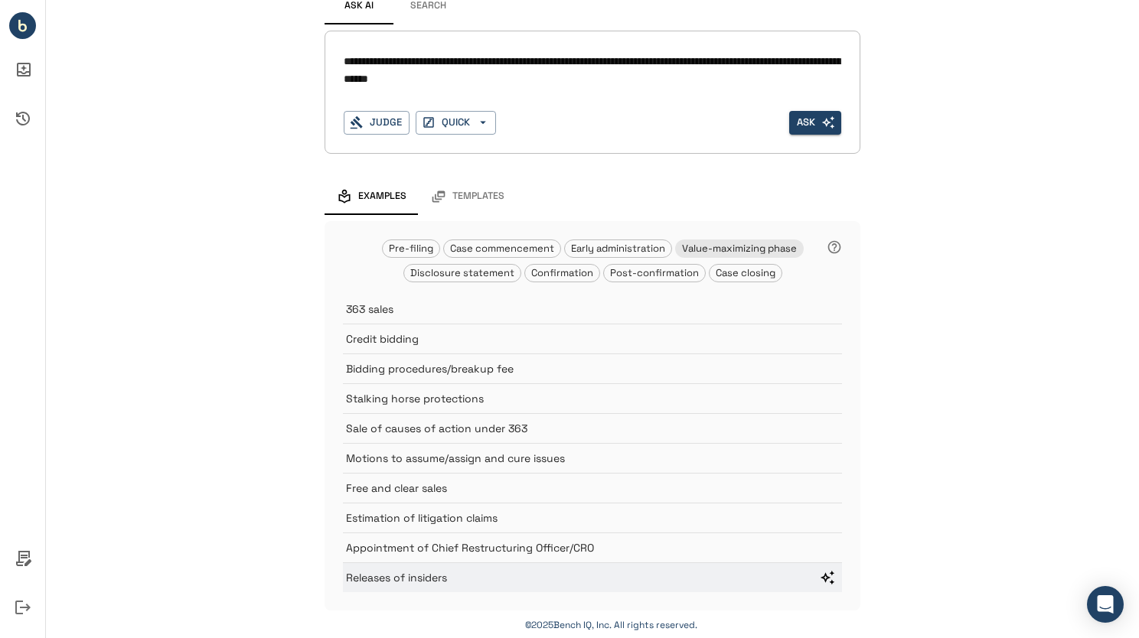
click at [384, 574] on p "Releases of insiders" at bounding box center [575, 577] width 458 height 15
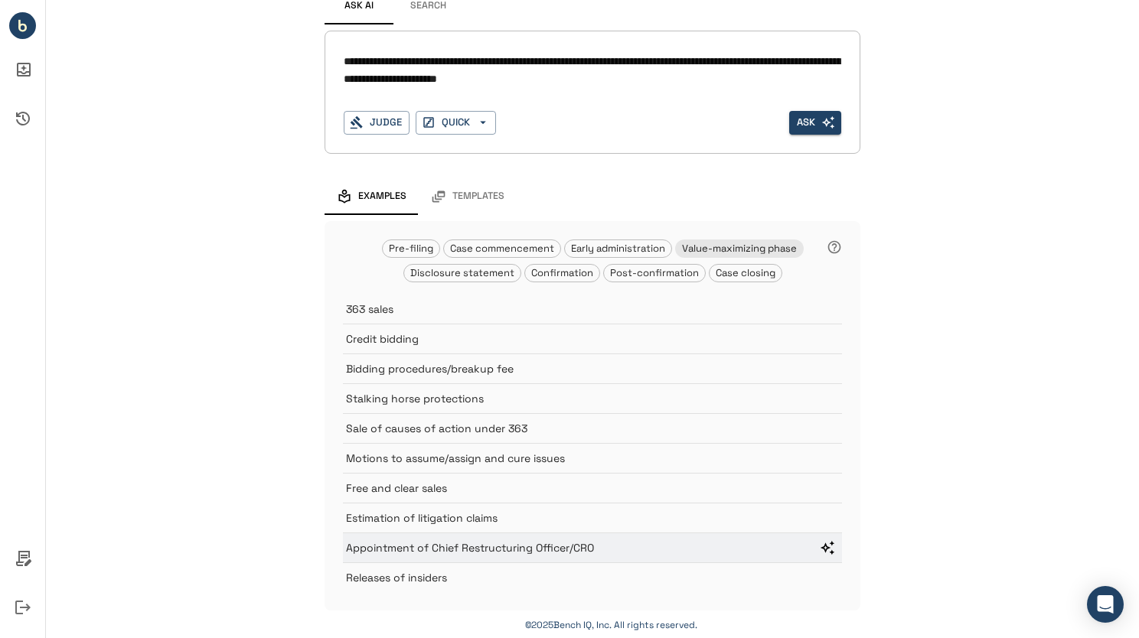
click at [389, 546] on p "Appointment of Chief Restructuring Officer/CRO" at bounding box center [575, 547] width 458 height 15
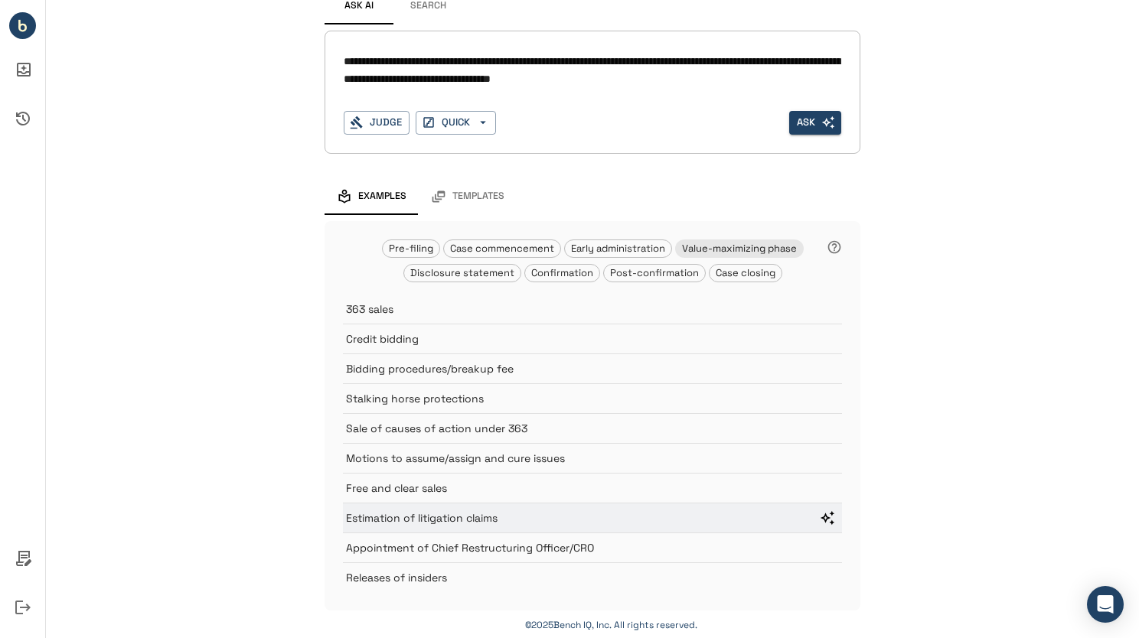
click at [396, 507] on div "Estimation of litigation claims" at bounding box center [592, 518] width 499 height 30
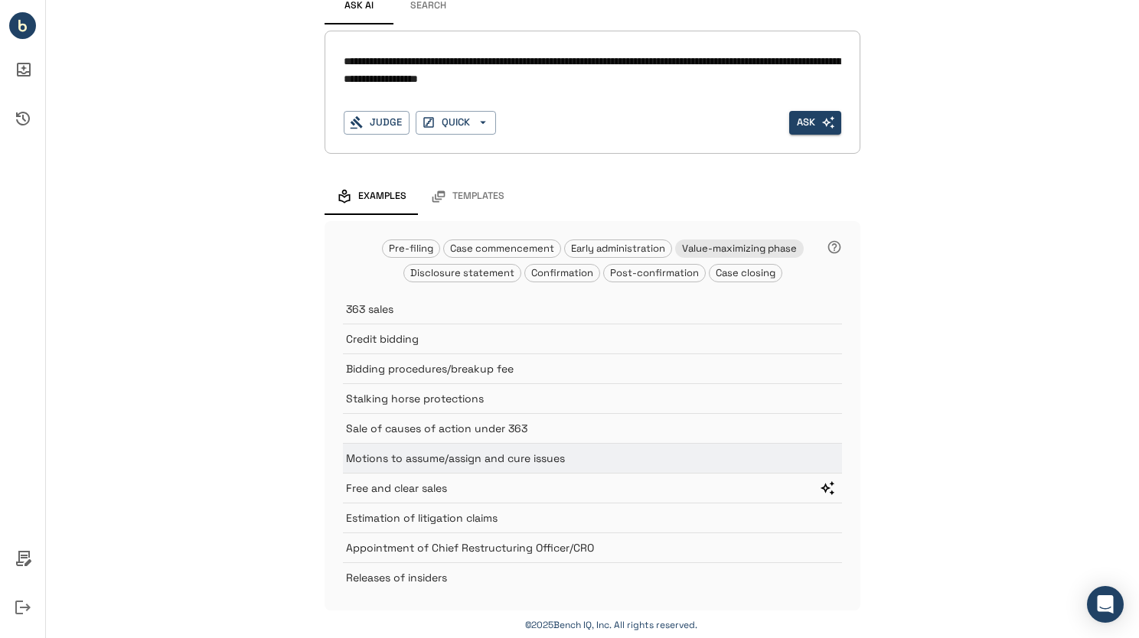
click at [396, 467] on div "Motions to assume/assign and cure issues" at bounding box center [592, 458] width 499 height 30
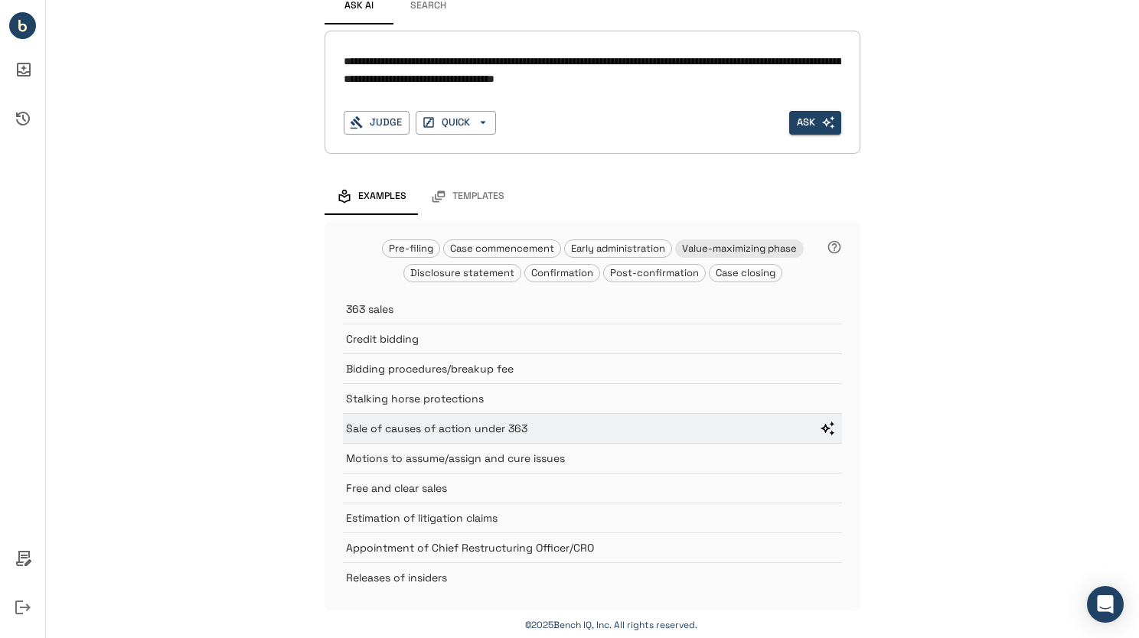
click at [404, 413] on div "Sale of causes of action under 363" at bounding box center [592, 428] width 499 height 30
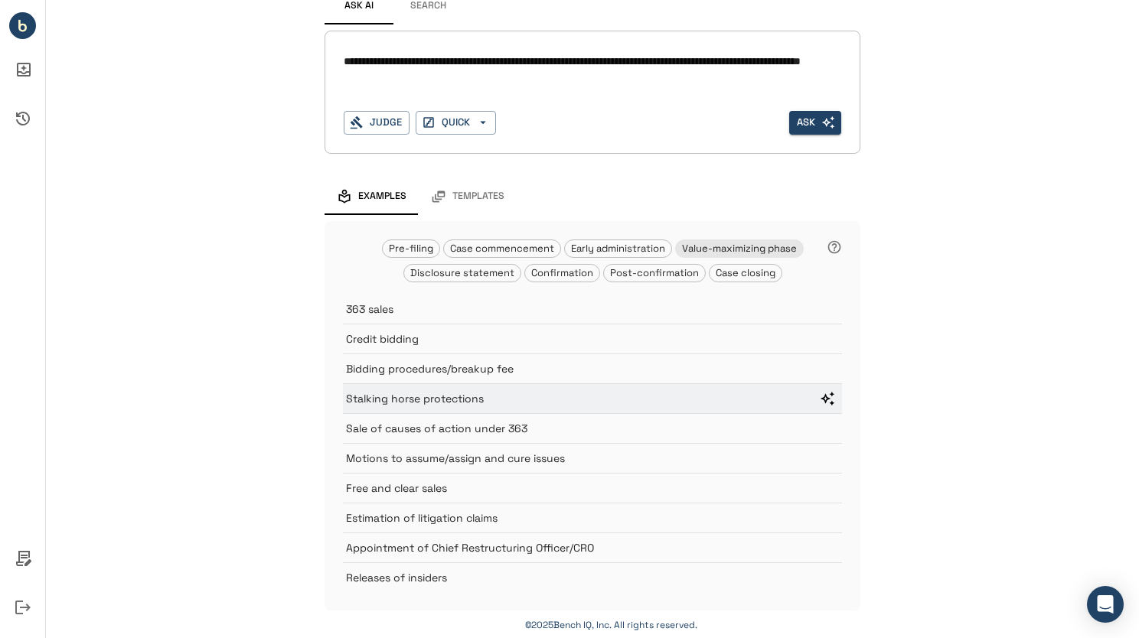
click at [405, 393] on p "Stalking horse protections" at bounding box center [575, 398] width 458 height 15
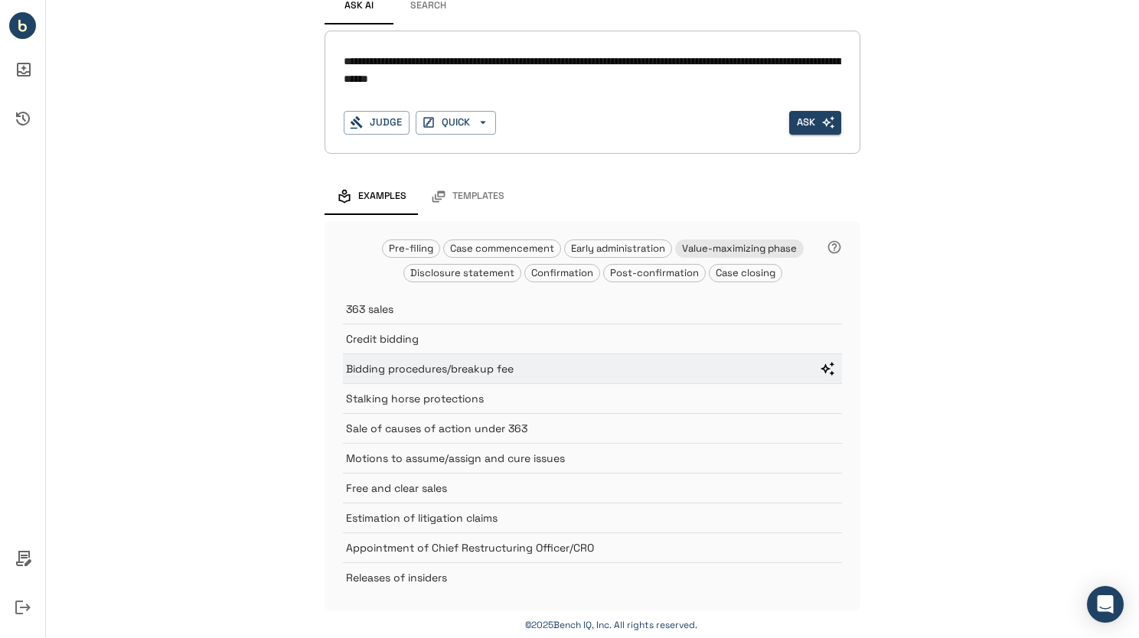
click at [405, 366] on p "Bidding procedures/breakup fee" at bounding box center [575, 368] width 458 height 15
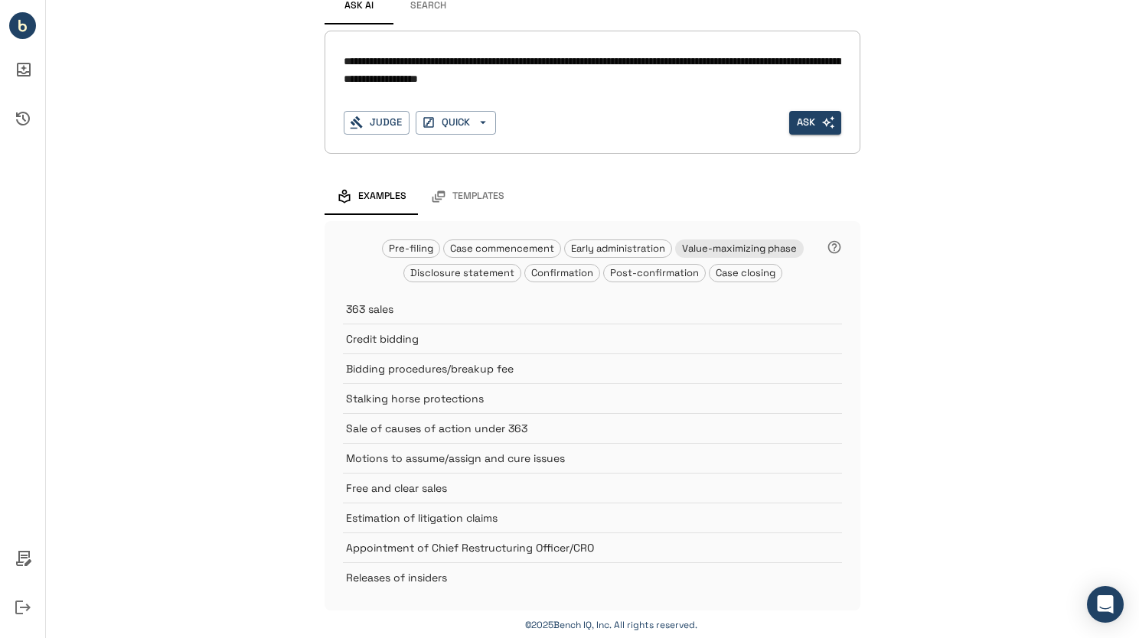
drag, startPoint x: 729, startPoint y: 78, endPoint x: 282, endPoint y: 15, distance: 452.1
click at [282, 15] on div "**********" at bounding box center [592, 287] width 1093 height 709
click at [130, 261] on div "**********" at bounding box center [592, 287] width 1093 height 709
click at [448, 427] on p "Sale of causes of action under 363" at bounding box center [575, 428] width 458 height 15
drag, startPoint x: 396, startPoint y: 60, endPoint x: 647, endPoint y: 60, distance: 251.0
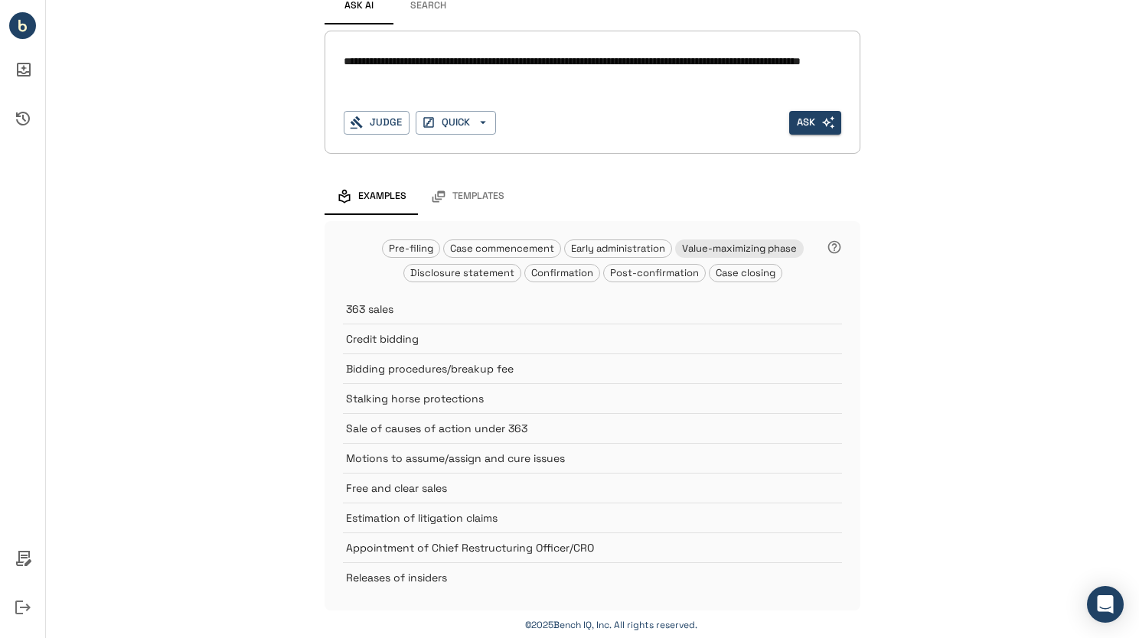
click at [647, 60] on textarea "**********" at bounding box center [592, 70] width 497 height 35
click at [354, 116] on icon "button" at bounding box center [357, 123] width 14 height 14
click at [478, 61] on textarea "**********" at bounding box center [592, 70] width 497 height 35
click at [379, 119] on button "Judge" at bounding box center [377, 123] width 66 height 24
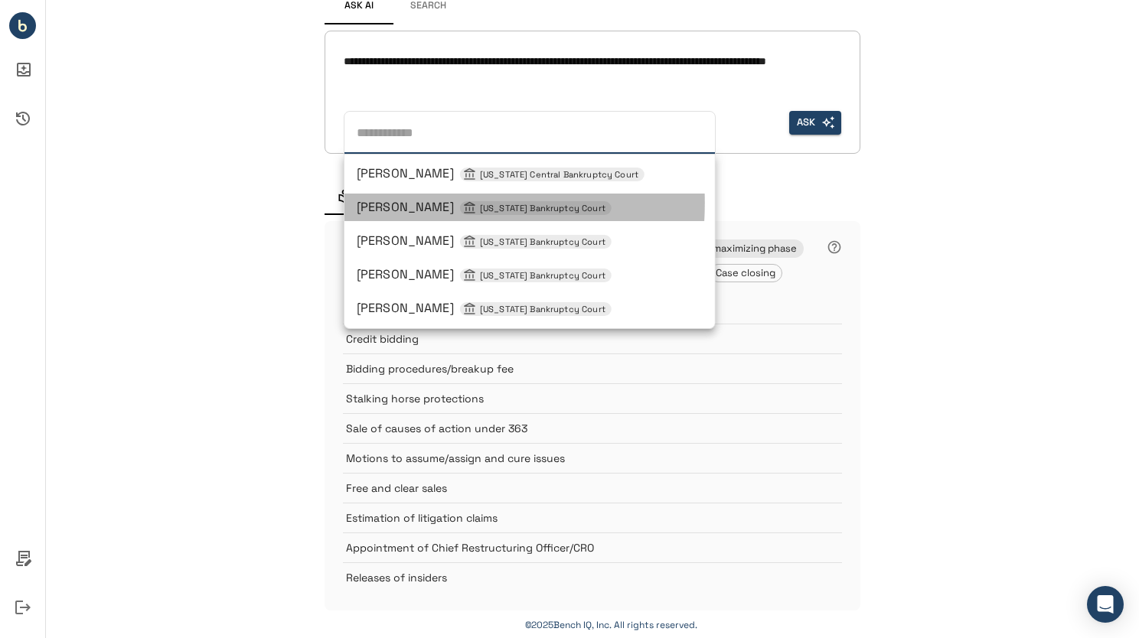
click at [381, 203] on span "[PERSON_NAME] [US_STATE] Bankruptcy Court" at bounding box center [484, 207] width 255 height 16
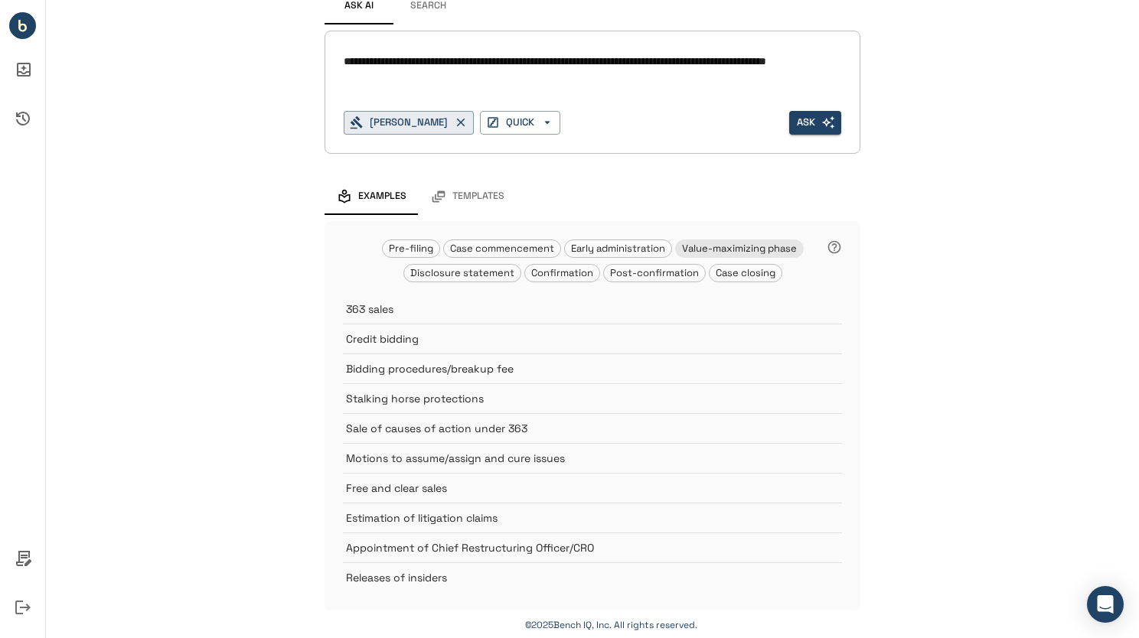
drag, startPoint x: 468, startPoint y: 60, endPoint x: 618, endPoint y: 52, distance: 151.0
click at [618, 53] on textarea "**********" at bounding box center [592, 70] width 497 height 35
type textarea "**********"
click at [412, 118] on button "[PERSON_NAME]" at bounding box center [409, 123] width 130 height 24
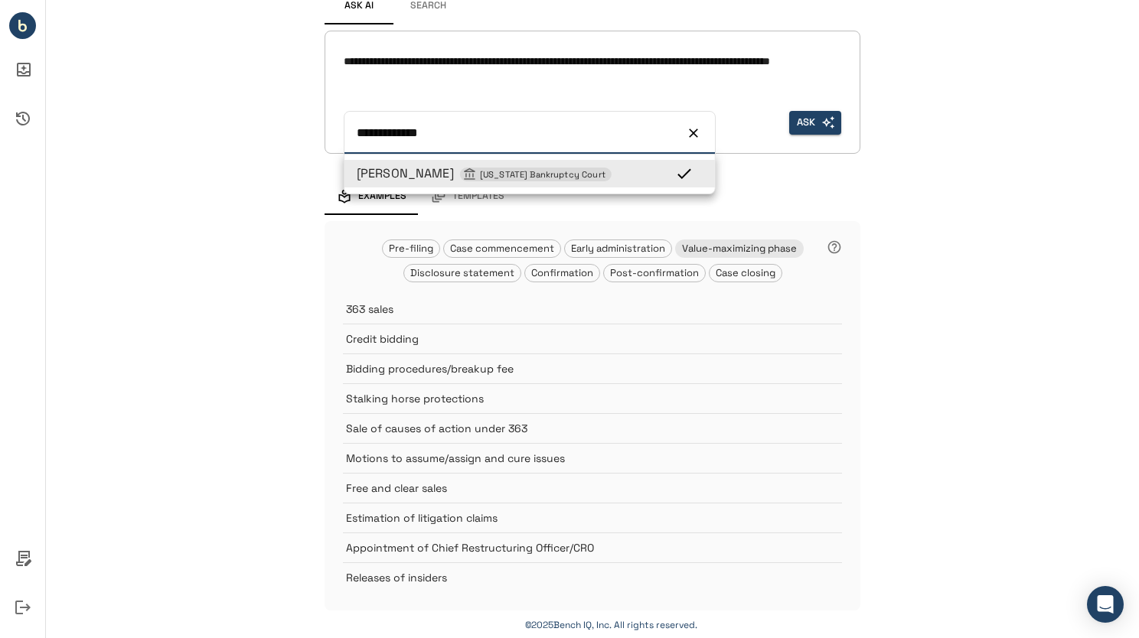
click at [677, 175] on icon at bounding box center [684, 174] width 14 height 10
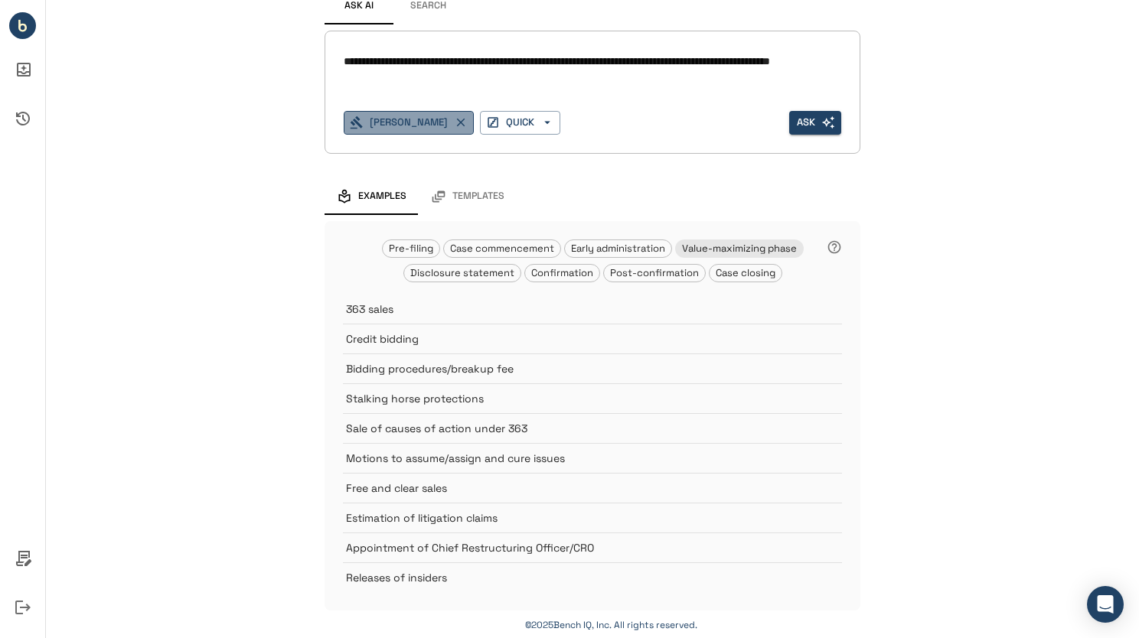
click at [454, 126] on icon "button" at bounding box center [461, 123] width 14 height 14
click at [377, 121] on button "Judge" at bounding box center [377, 123] width 66 height 24
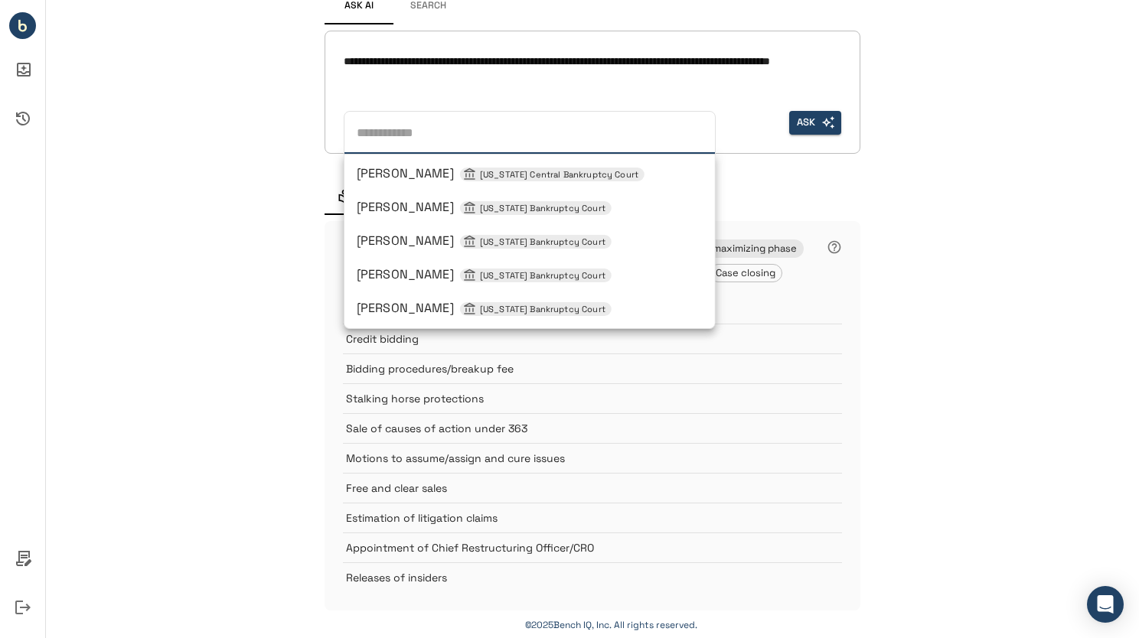
click at [383, 210] on span "[PERSON_NAME] [US_STATE] Bankruptcy Court" at bounding box center [484, 207] width 255 height 16
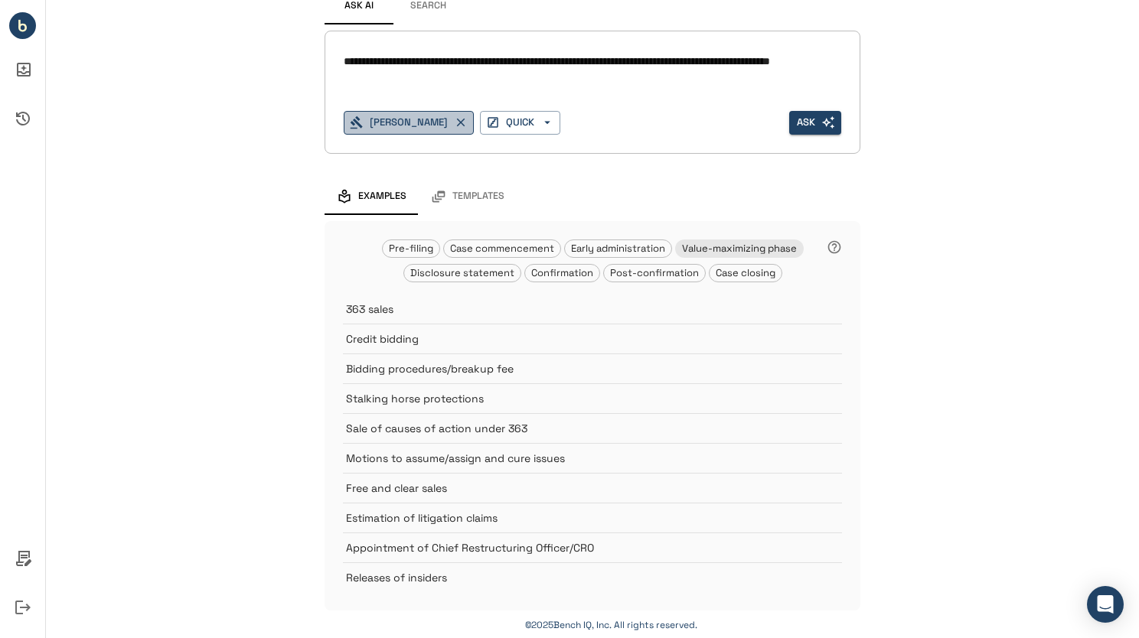
click at [383, 121] on button "[PERSON_NAME]" at bounding box center [409, 123] width 130 height 24
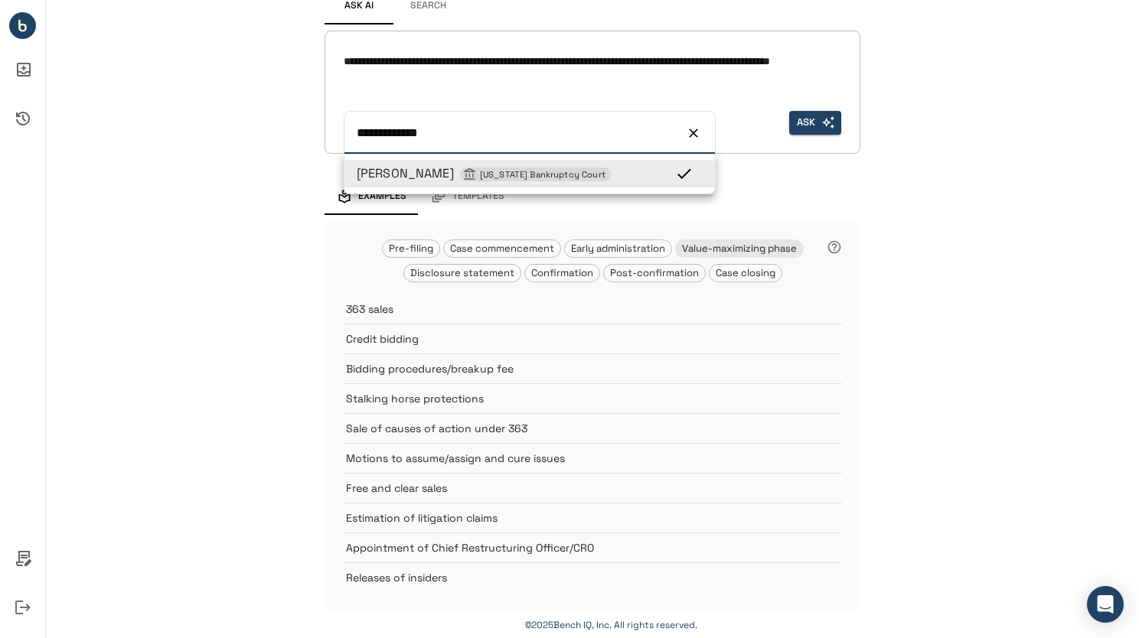
click at [383, 177] on span "[PERSON_NAME] [US_STATE] Bankruptcy Court" at bounding box center [484, 173] width 255 height 16
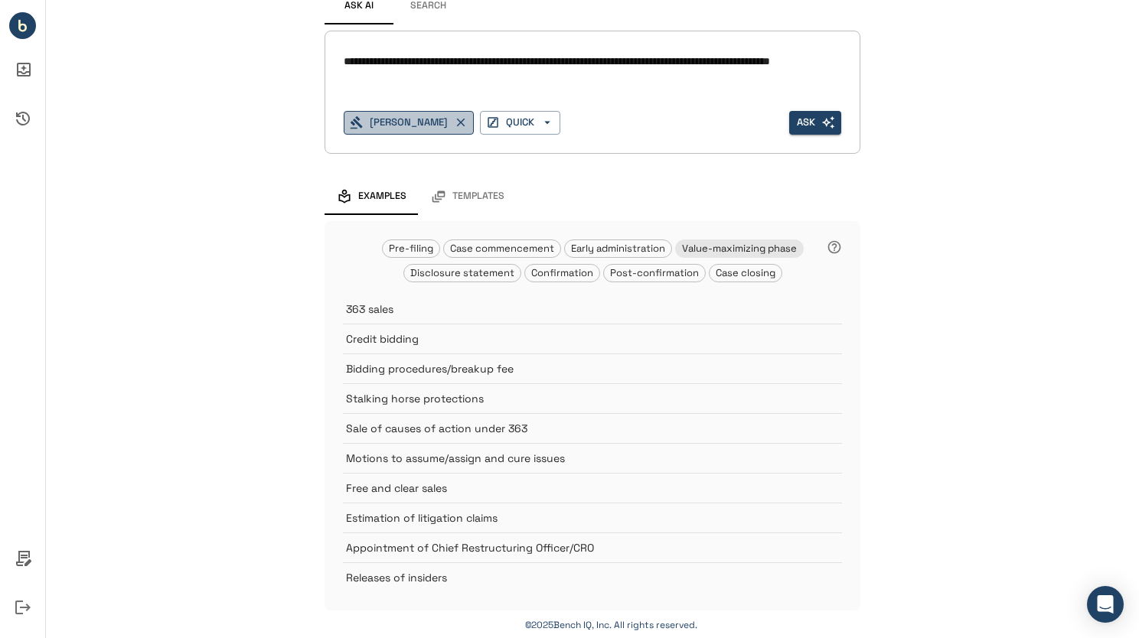
click at [403, 122] on button "[PERSON_NAME]" at bounding box center [409, 123] width 130 height 24
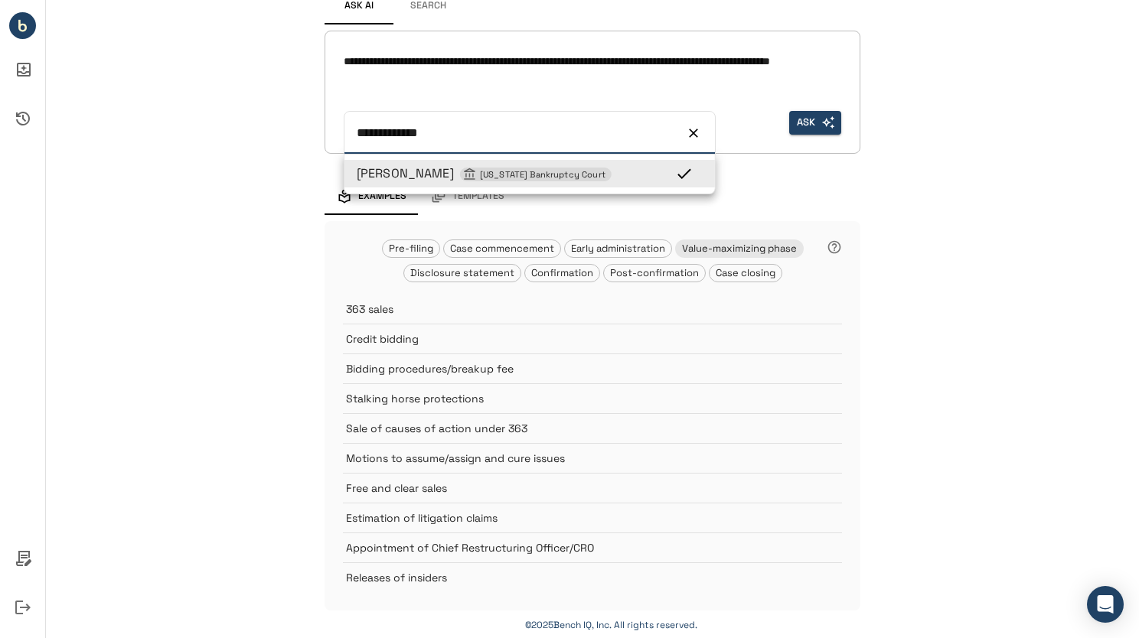
type input "**********"
click at [686, 133] on icon "Clear" at bounding box center [693, 133] width 15 height 15
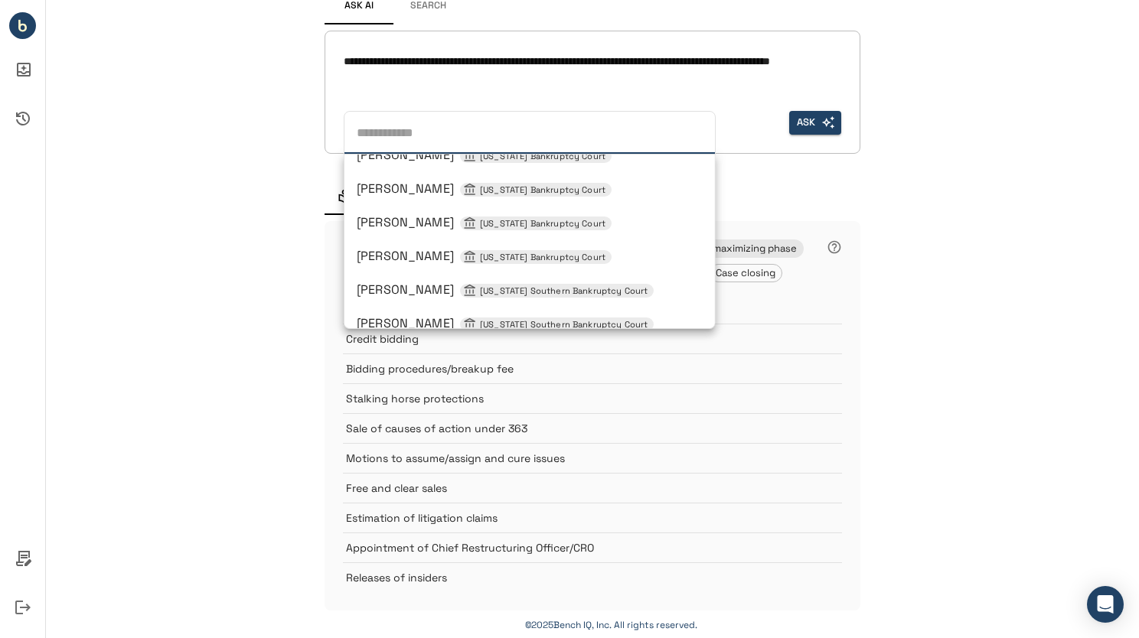
scroll to position [557, 0]
click at [377, 260] on span "[PERSON_NAME] [US_STATE] Bankruptcy Court" at bounding box center [484, 256] width 255 height 16
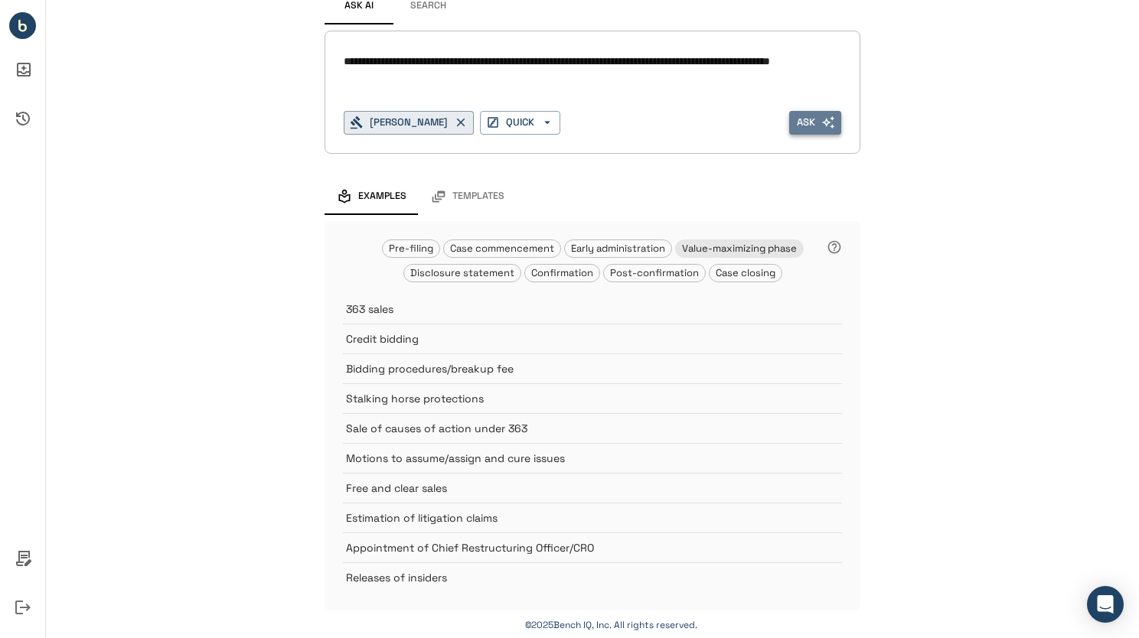
click at [806, 121] on button "Ask" at bounding box center [815, 123] width 52 height 24
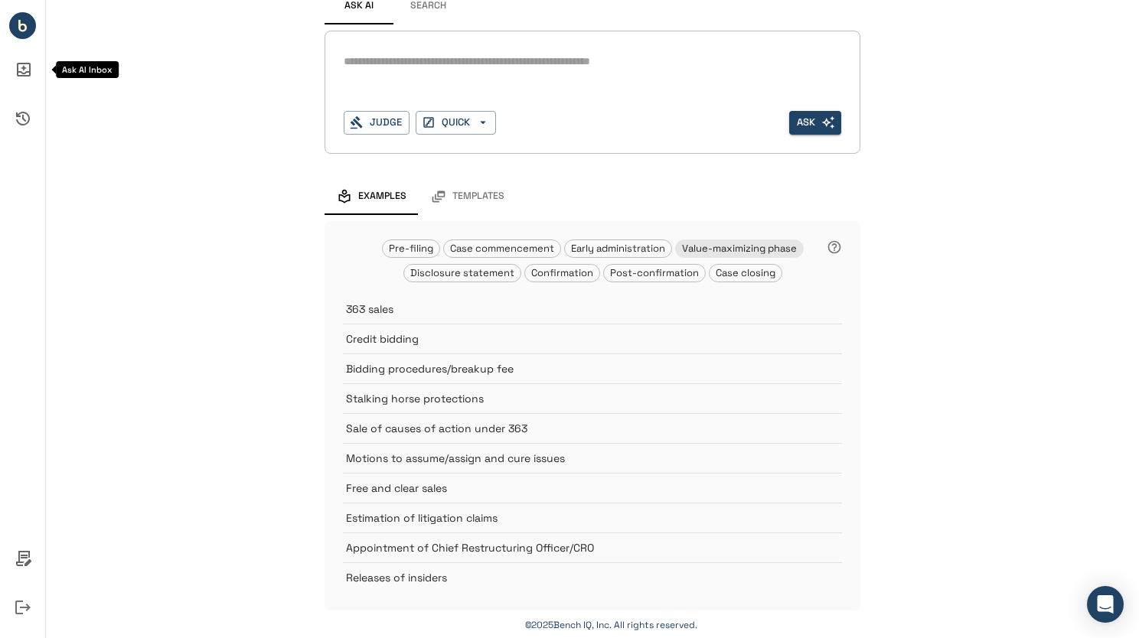
click at [24, 71] on icon "Ask AI Inbox" at bounding box center [23, 69] width 37 height 37
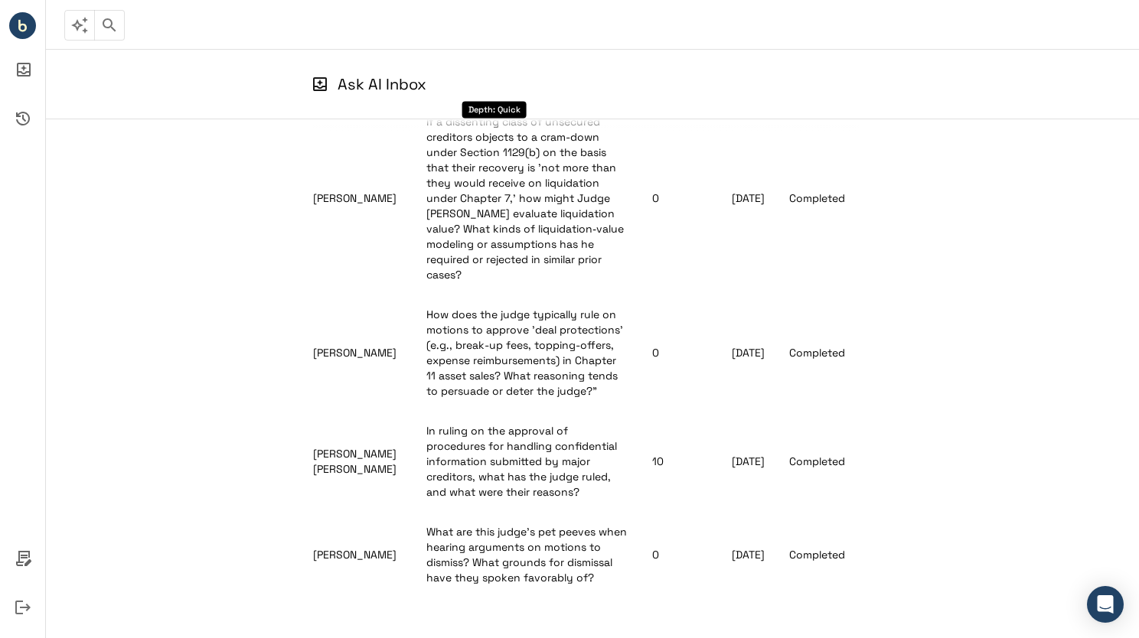
scroll to position [147, 0]
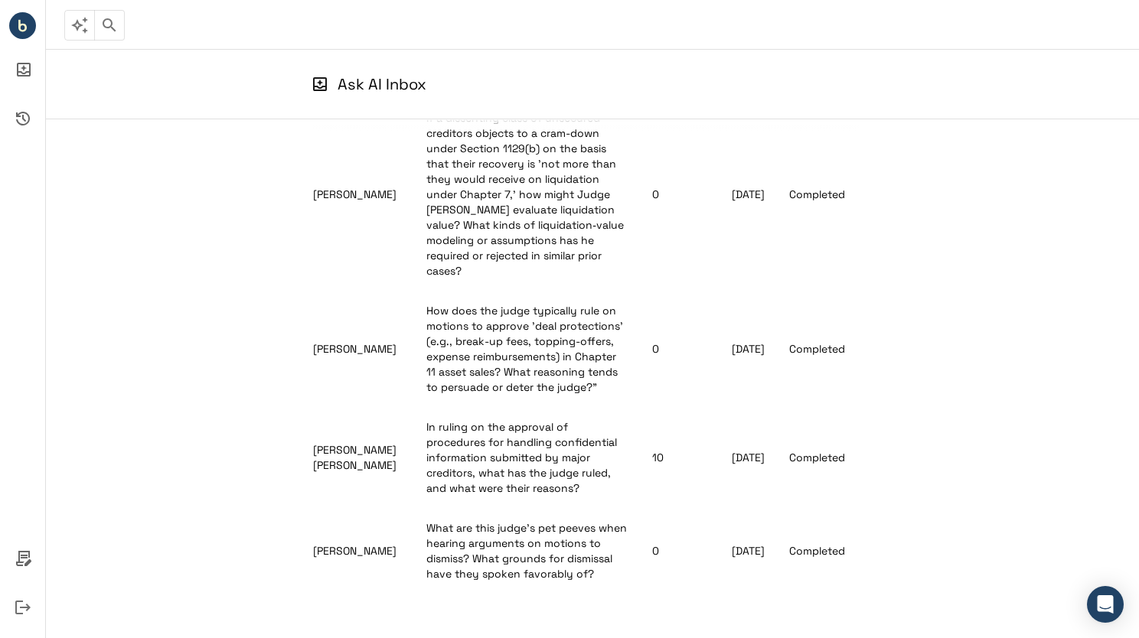
click at [206, 271] on div "Judge Question Answers Date Status [PERSON_NAME] In ruling on applications to c…" at bounding box center [592, 354] width 1093 height 470
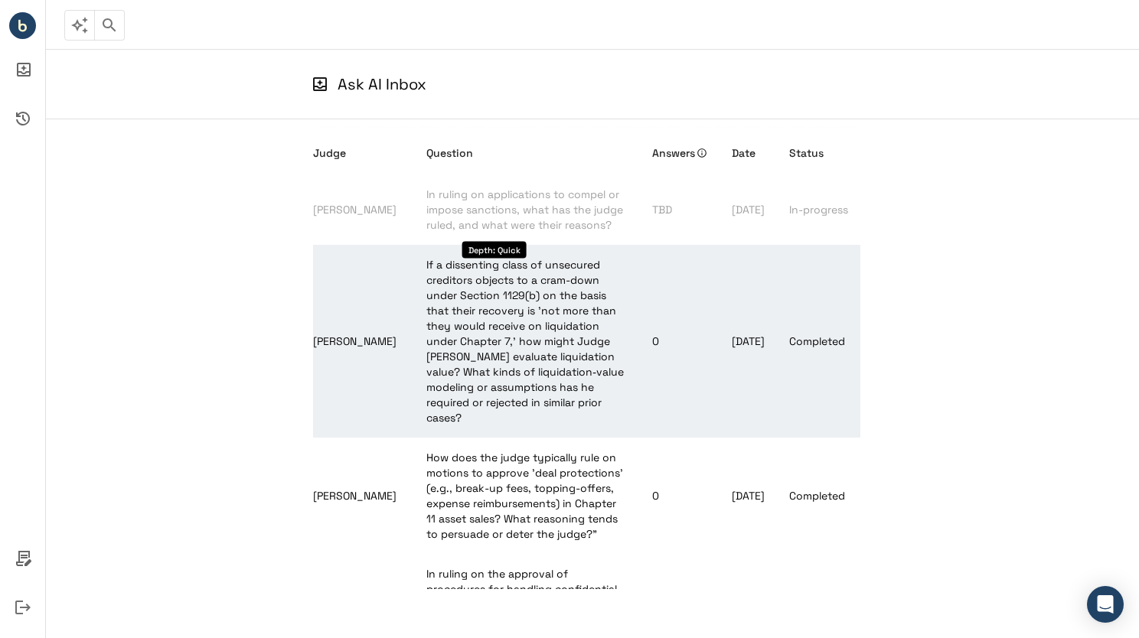
scroll to position [0, 0]
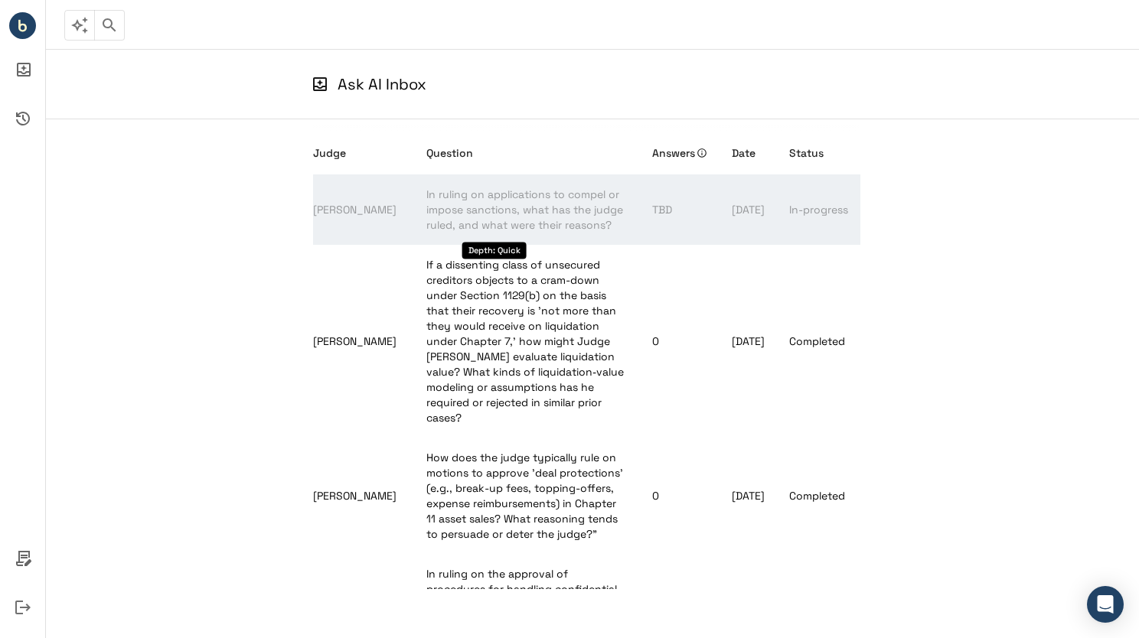
click at [466, 207] on span "In ruling on applications to compel or impose sanctions, what has the judge rul…" at bounding box center [524, 209] width 197 height 44
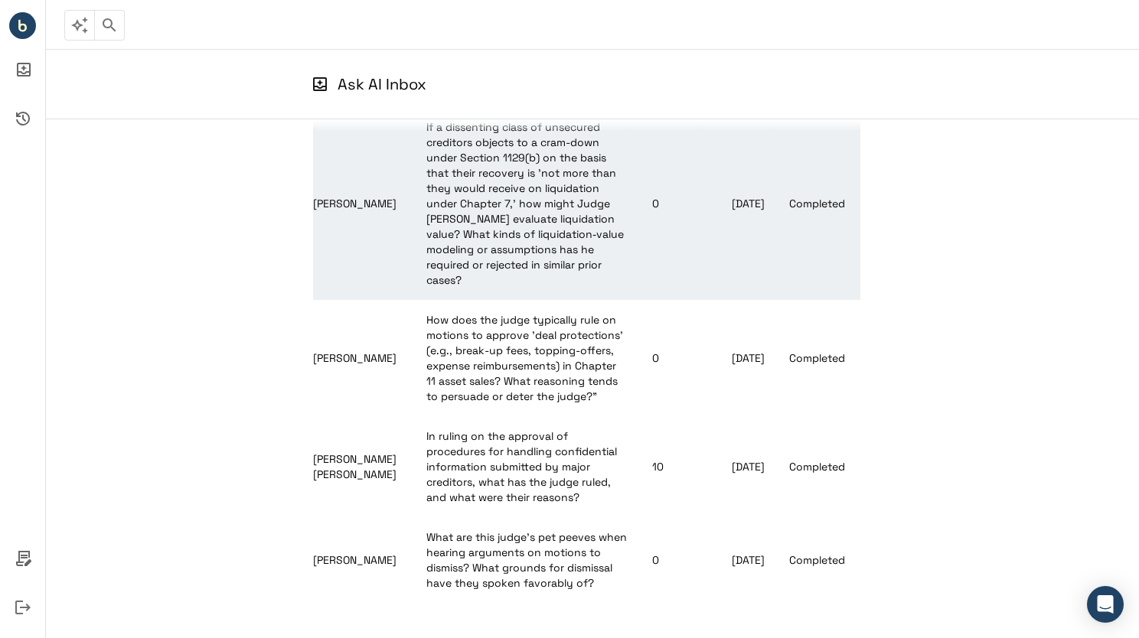
scroll to position [221, 0]
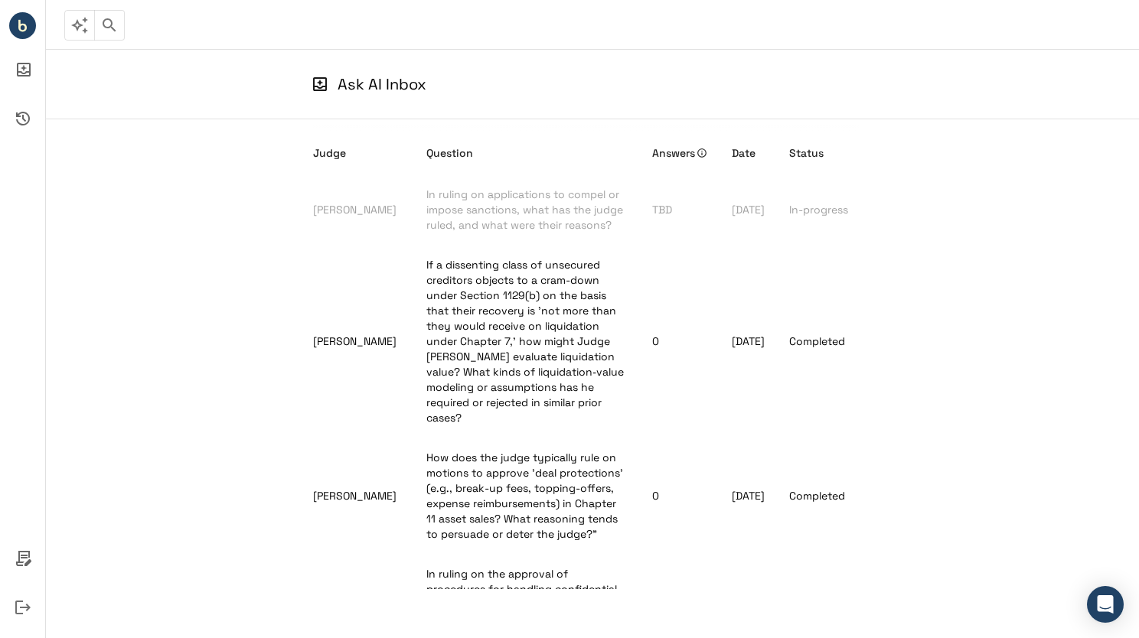
click at [179, 233] on div "Judge Question Answers Date Status John K Sherwood In ruling on applications to…" at bounding box center [592, 354] width 1093 height 470
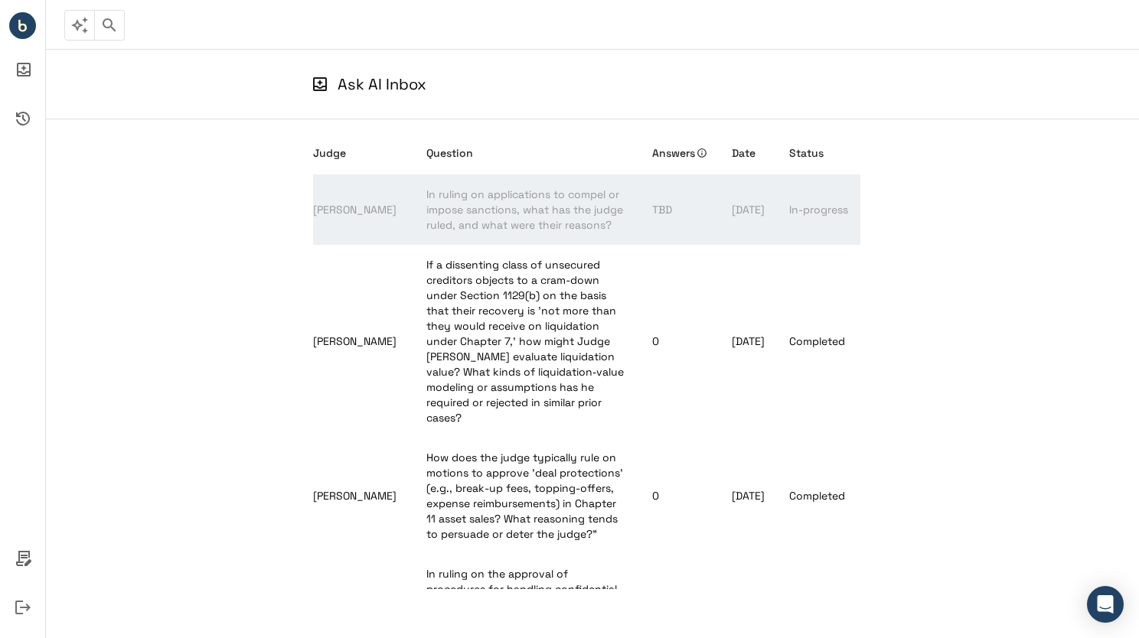
click at [414, 201] on td "In ruling on applications to compel or impose sanctions, what has the judge rul…" at bounding box center [527, 209] width 226 height 70
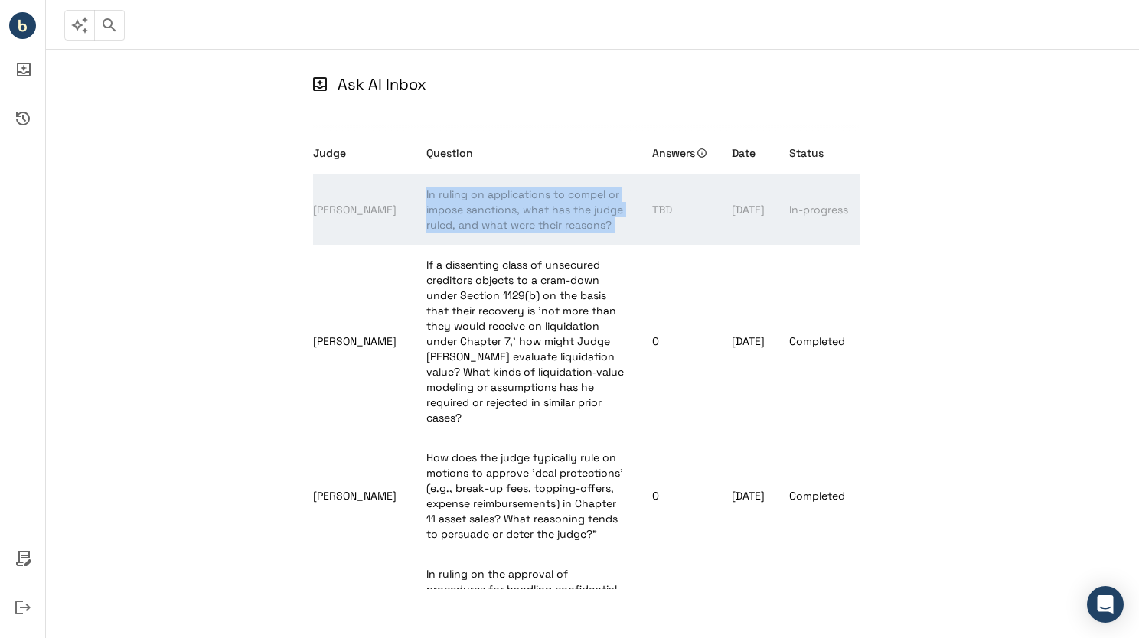
click at [414, 201] on td "In ruling on applications to compel or impose sanctions, what has the judge rul…" at bounding box center [527, 209] width 226 height 70
click at [510, 216] on span "In ruling on applications to compel or impose sanctions, what has the judge rul…" at bounding box center [524, 209] width 197 height 44
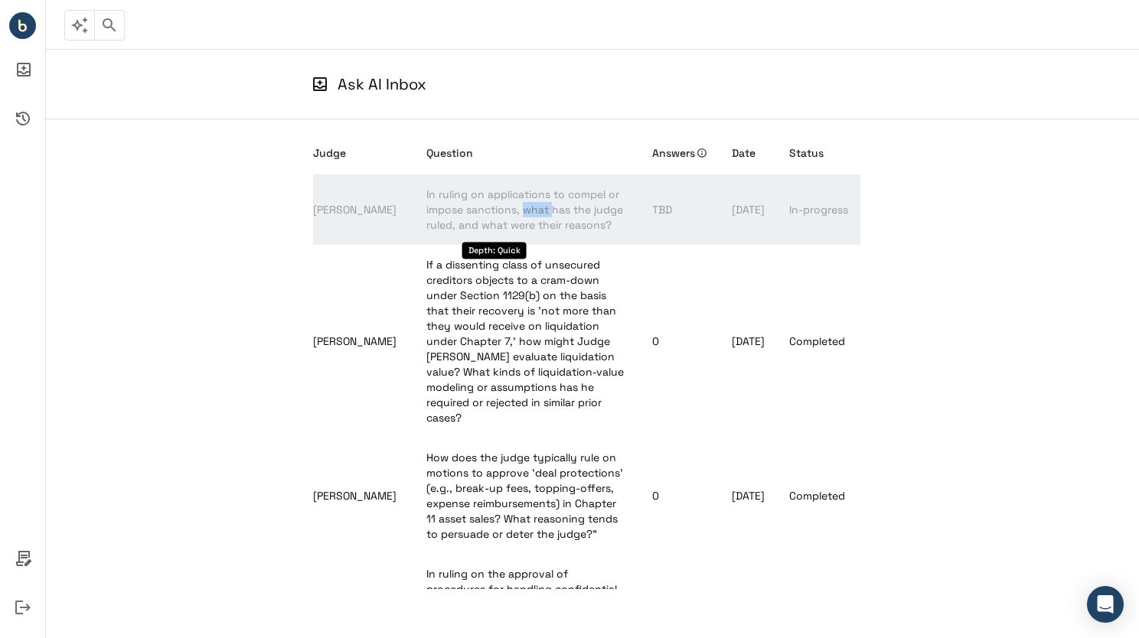
click at [510, 216] on span "In ruling on applications to compel or impose sanctions, what has the judge rul…" at bounding box center [524, 209] width 197 height 44
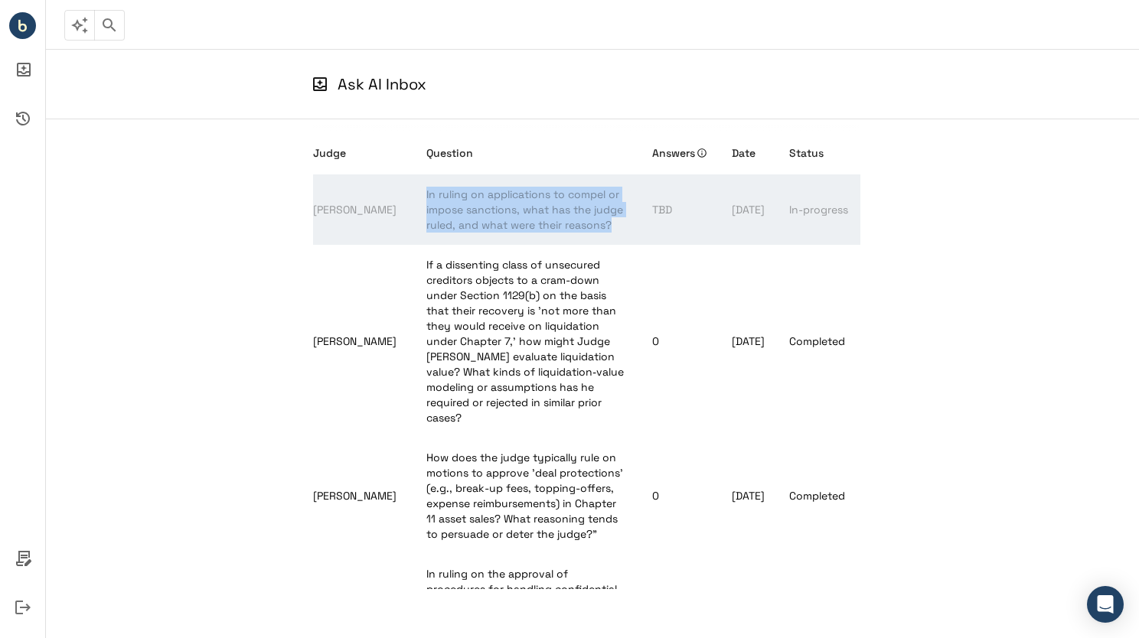
drag, startPoint x: 510, startPoint y: 216, endPoint x: 582, endPoint y: 225, distance: 72.5
click at [582, 225] on td "In ruling on applications to compel or impose sanctions, what has the judge rul…" at bounding box center [527, 209] width 226 height 70
drag, startPoint x: 315, startPoint y: 200, endPoint x: 609, endPoint y: 229, distance: 295.2
click at [609, 229] on tr "John K Sherwood In ruling on applications to compel or impose sanctions, what h…" at bounding box center [586, 209] width 547 height 70
copy tr "John K Sherwood In ruling on applications to compel or impose sanctions, what h…"
